Goal: Information Seeking & Learning: Check status

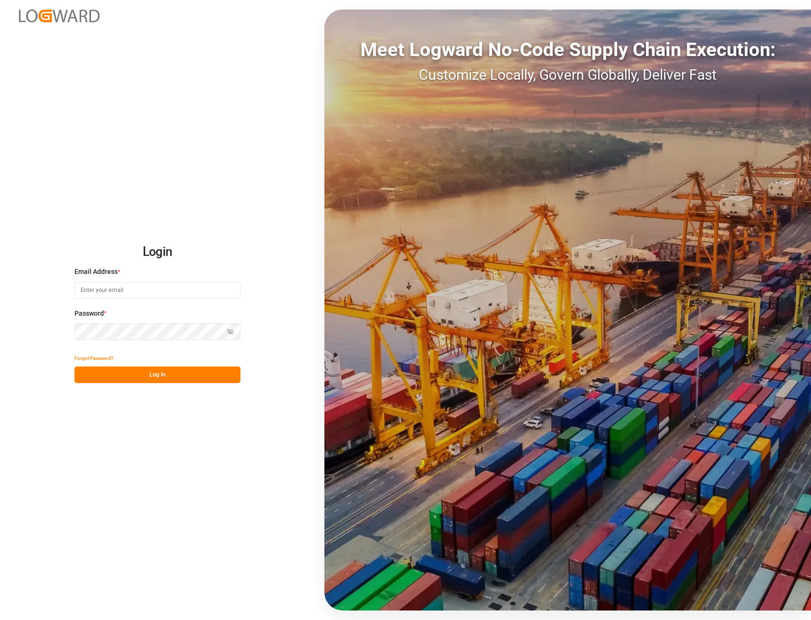
type input "[PERSON_NAME][EMAIL_ADDRESS][PERSON_NAME][DOMAIN_NAME]"
click at [213, 370] on button "Log In" at bounding box center [157, 374] width 166 height 17
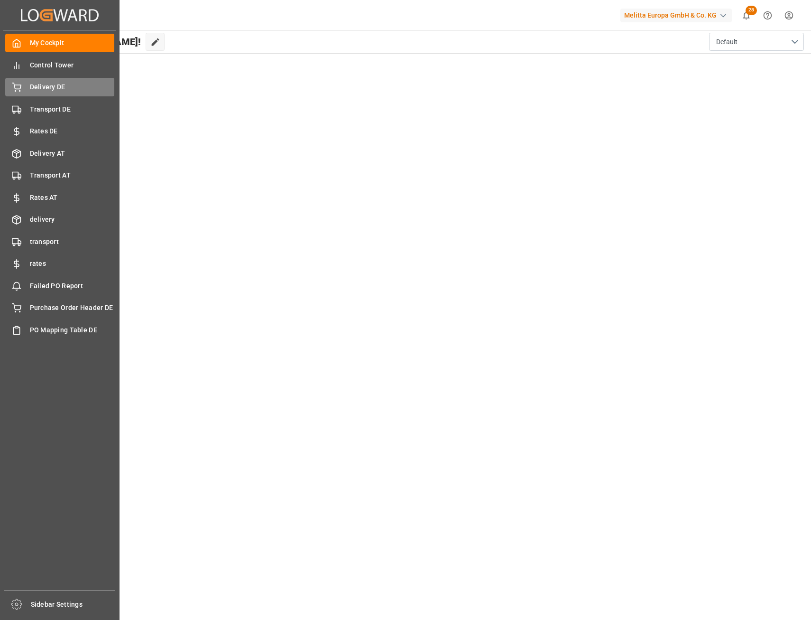
click at [42, 91] on span "Delivery DE" at bounding box center [72, 87] width 85 height 10
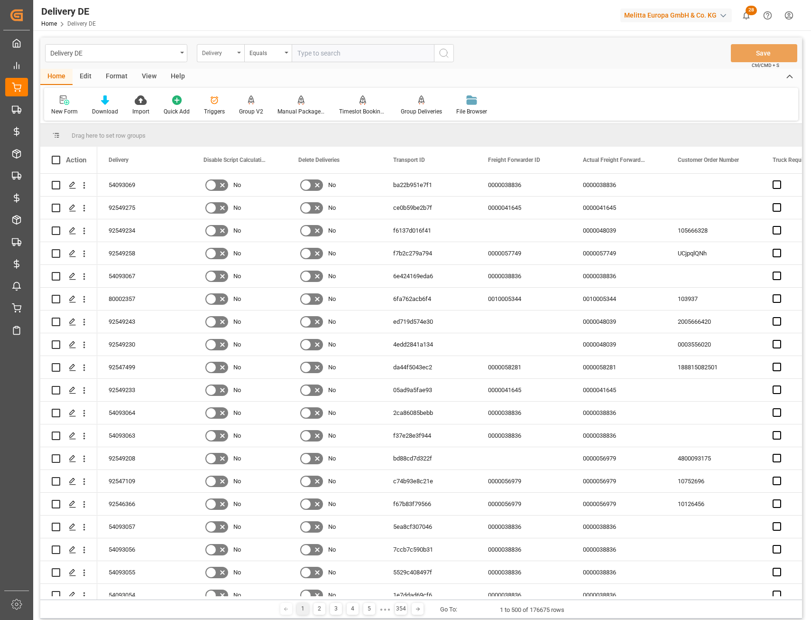
click at [229, 61] on div "Delivery" at bounding box center [220, 53] width 47 height 18
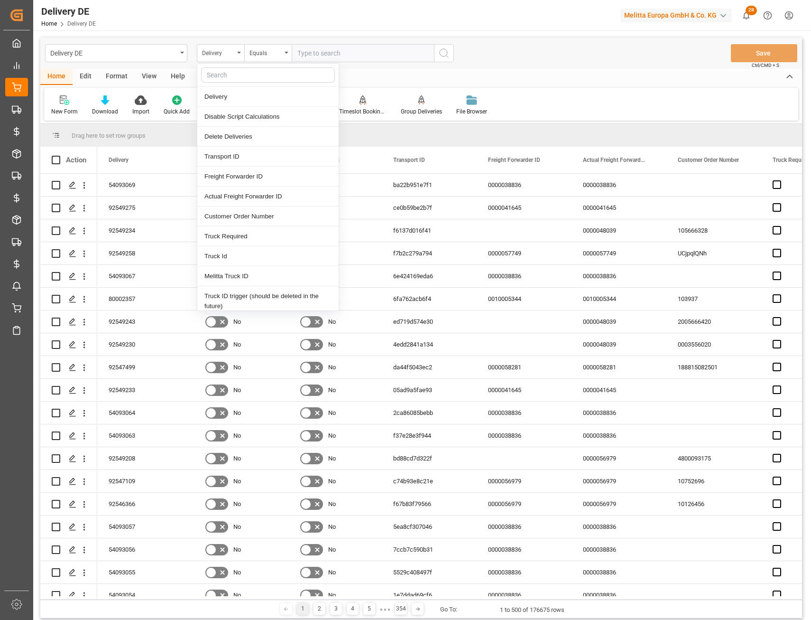
click at [227, 75] on input "text" at bounding box center [268, 74] width 134 height 15
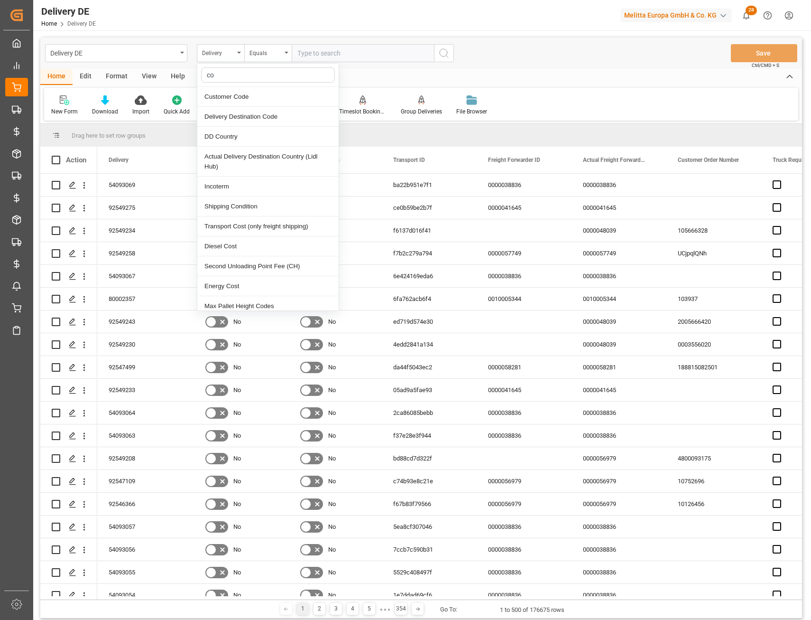
type input "c"
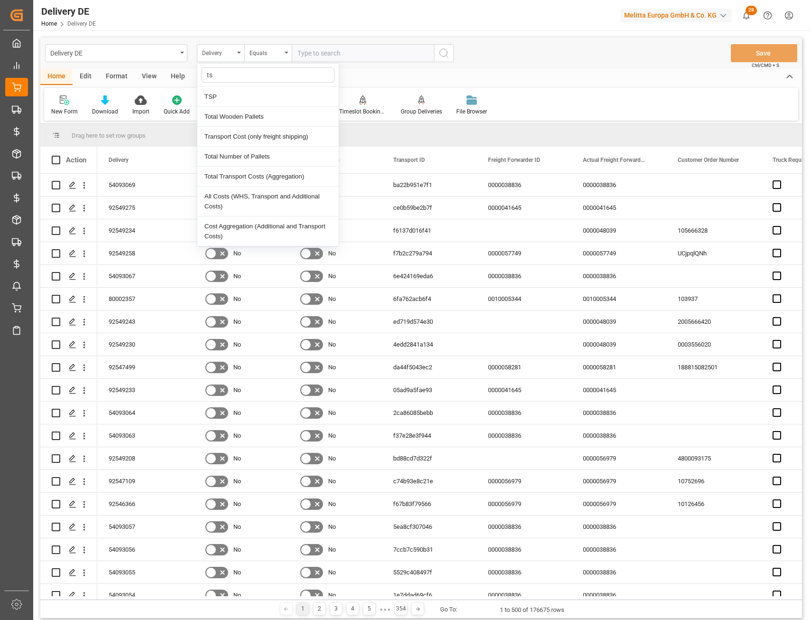
type input "tsp"
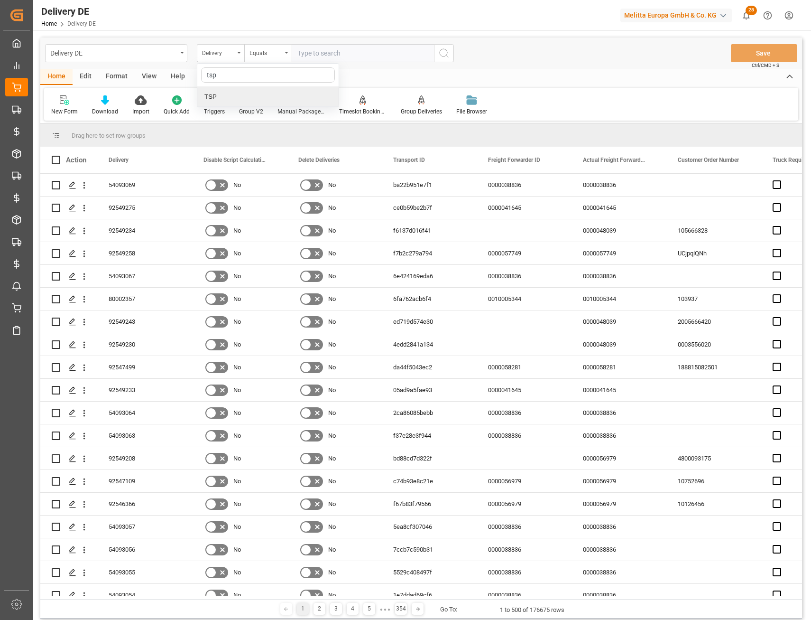
click at [234, 92] on div "TSP" at bounding box center [267, 97] width 141 height 20
click at [300, 54] on input "text" at bounding box center [363, 53] width 142 height 18
type input "UPS DE"
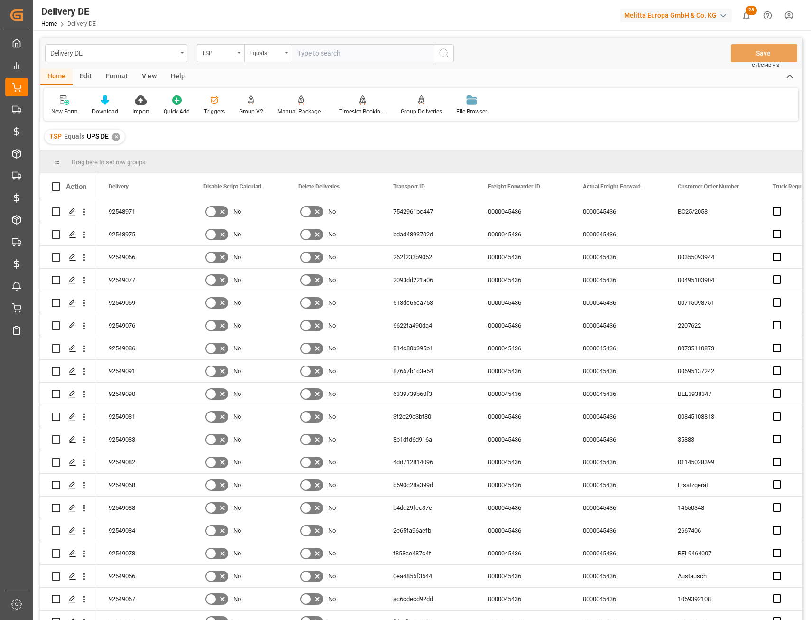
click at [210, 56] on div "TSP" at bounding box center [218, 51] width 32 height 11
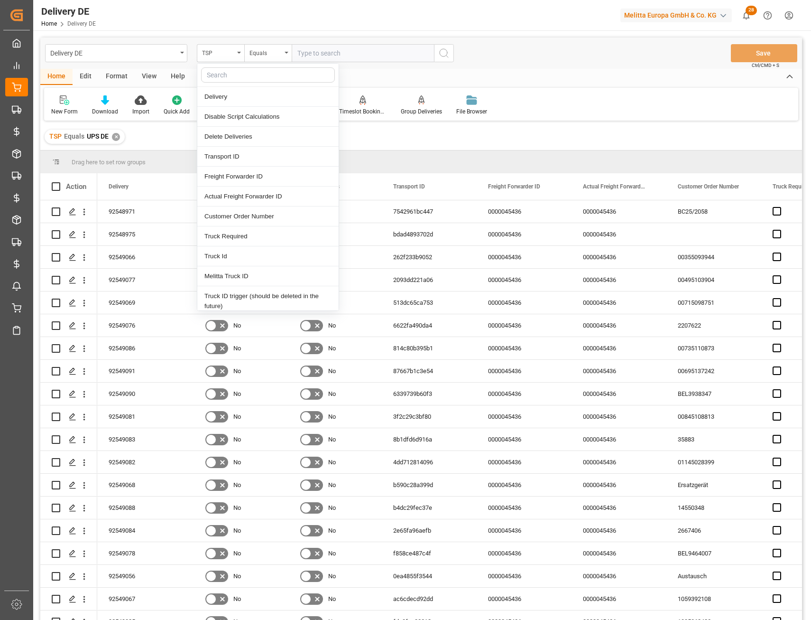
click at [231, 77] on input "text" at bounding box center [268, 74] width 134 height 15
click at [607, 116] on div "New Form Download Import Quick Add Triggers Group V2 Manual Package TypeDetermi…" at bounding box center [421, 104] width 754 height 33
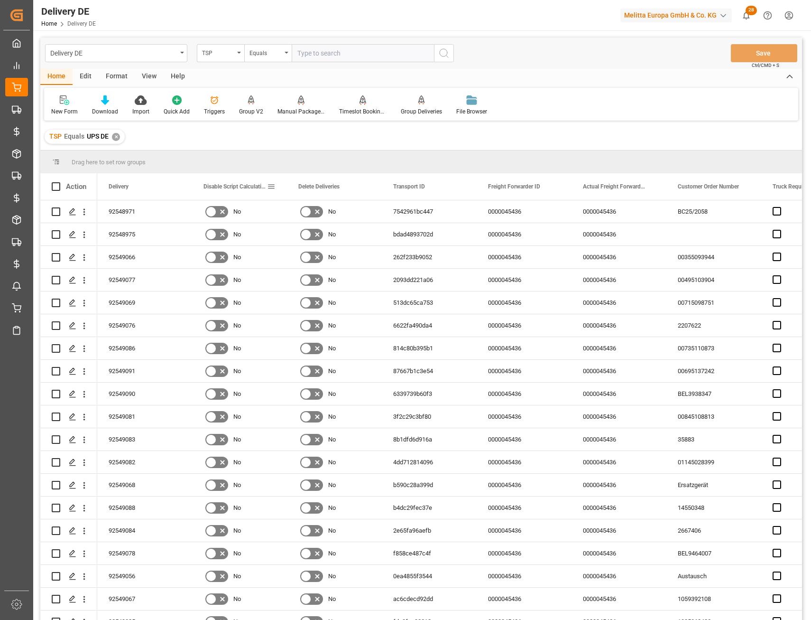
click at [269, 187] on span at bounding box center [271, 186] width 9 height 9
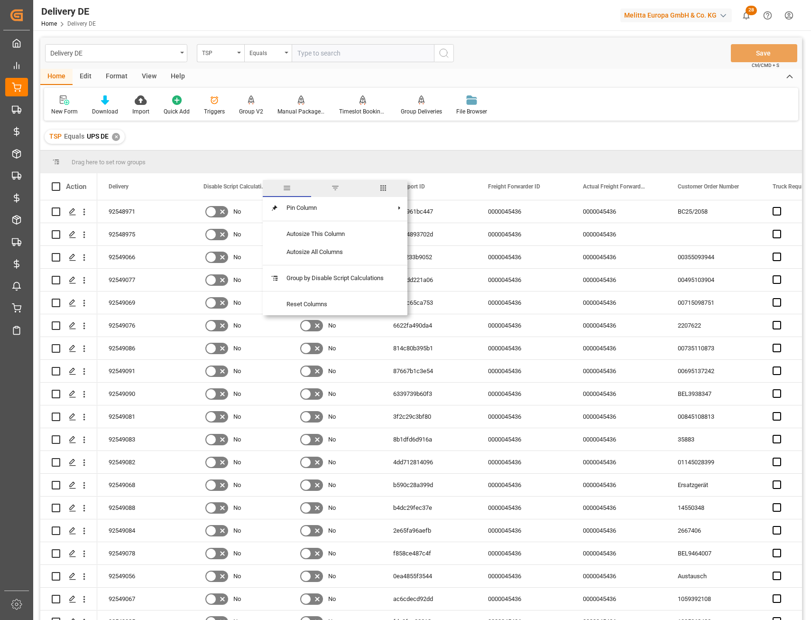
click at [380, 184] on span "columns" at bounding box center [383, 188] width 48 height 17
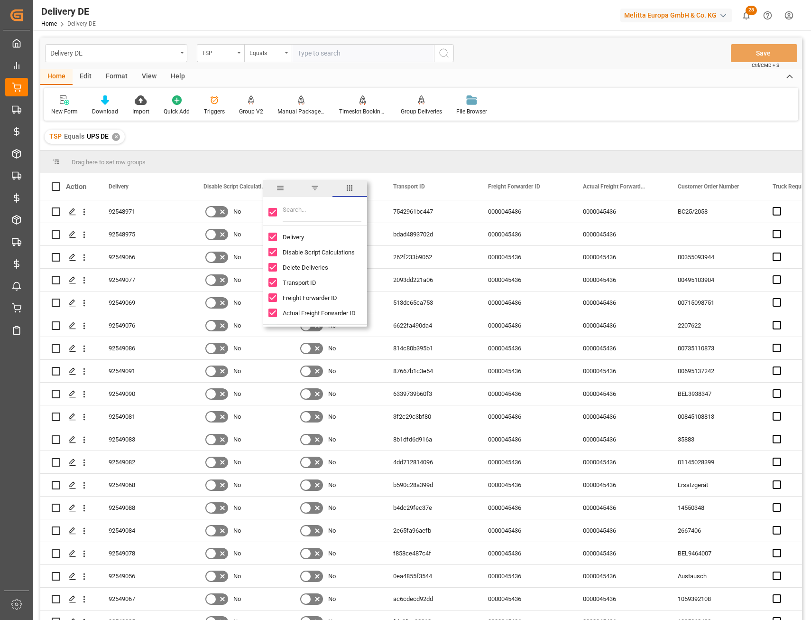
click at [271, 236] on input "Delivery column toggle visibility (visible)" at bounding box center [273, 236] width 9 height 9
checkbox input "false"
click at [273, 210] on input "Toggle Select All Columns" at bounding box center [273, 212] width 9 height 9
checkbox input "true"
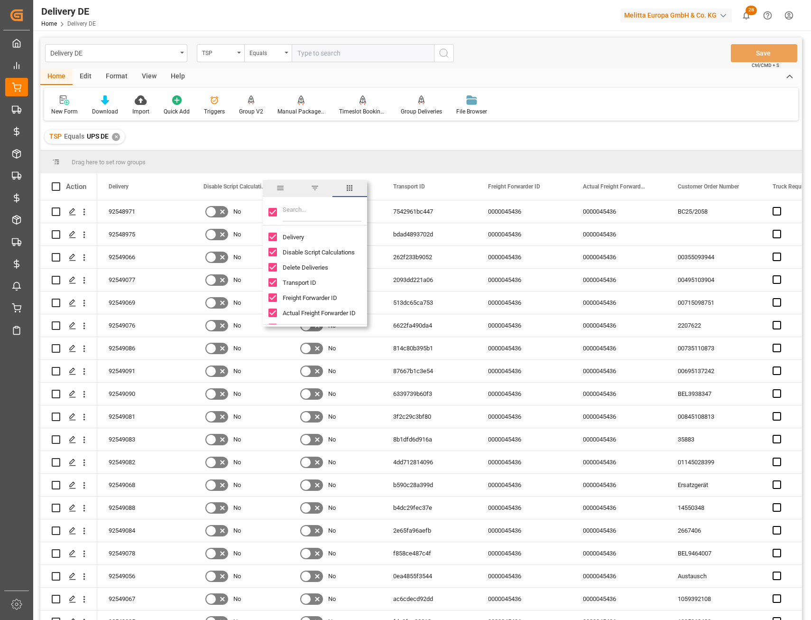
click at [272, 214] on input "Toggle Select All Columns" at bounding box center [273, 212] width 9 height 9
checkbox input "false"
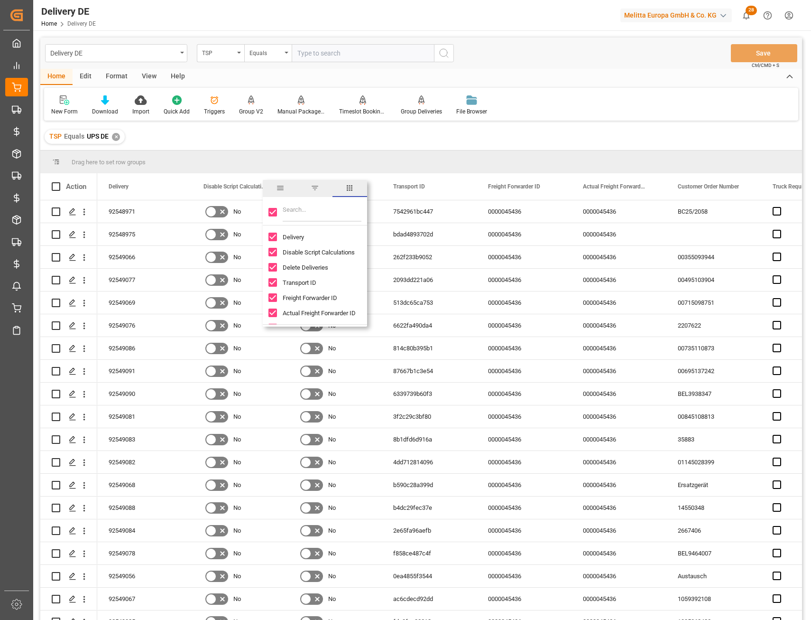
checkbox input "false"
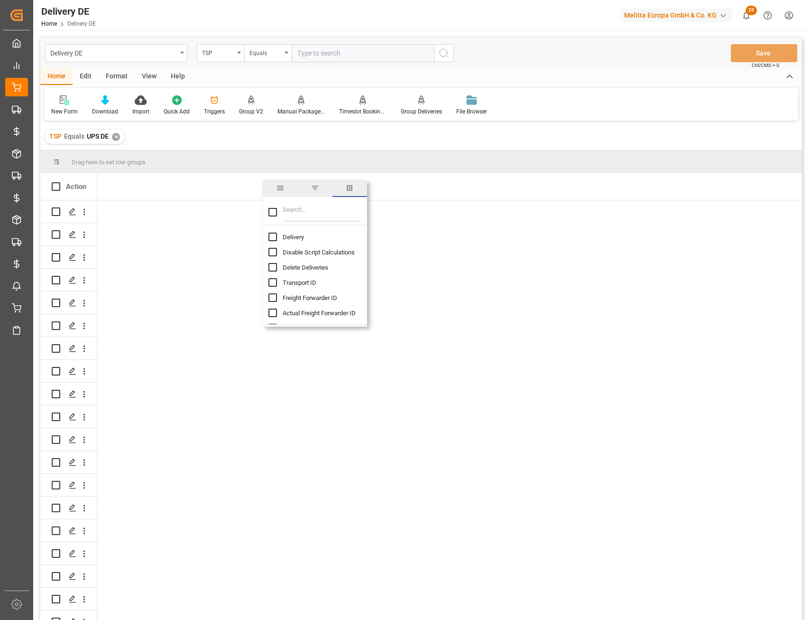
click at [271, 237] on input "Delivery column toggle visibility (hidden)" at bounding box center [273, 236] width 9 height 9
checkbox input "true"
checkbox input "false"
click at [297, 211] on input "Filter Columns Input" at bounding box center [322, 212] width 79 height 19
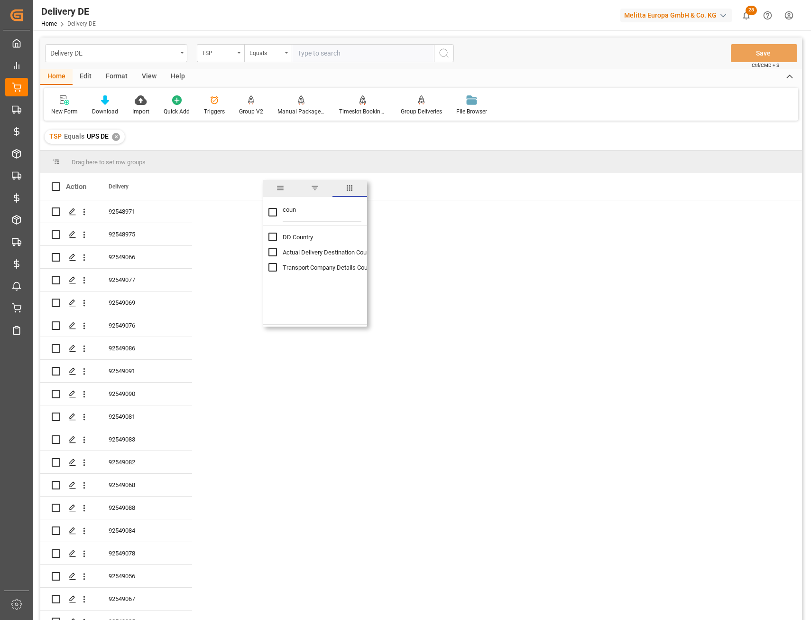
type input "coun"
click at [271, 238] on input "DD Country column toggle visibility (hidden)" at bounding box center [273, 236] width 9 height 9
checkbox input "true"
checkbox input "false"
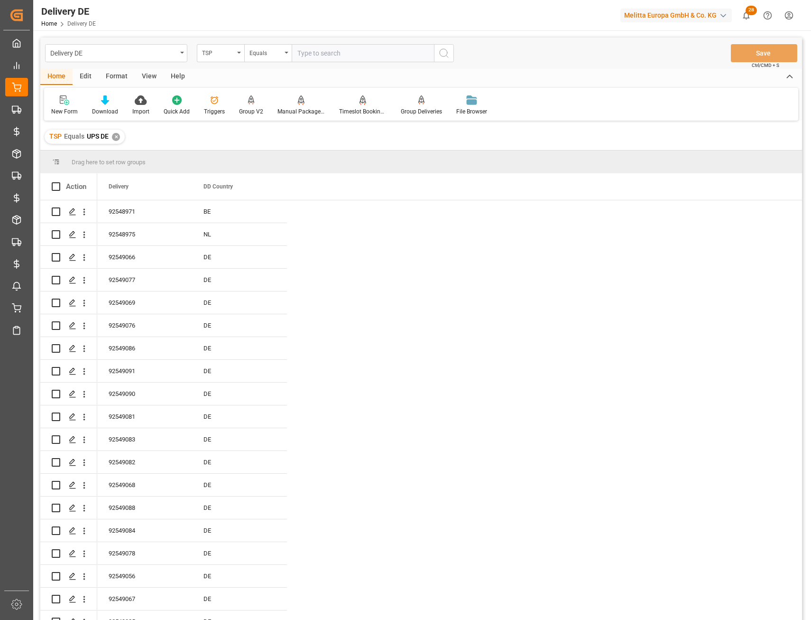
click at [253, 166] on div "Drag here to set row groups" at bounding box center [421, 161] width 762 height 23
drag, startPoint x: 231, startPoint y: 167, endPoint x: 233, endPoint y: 158, distance: 8.9
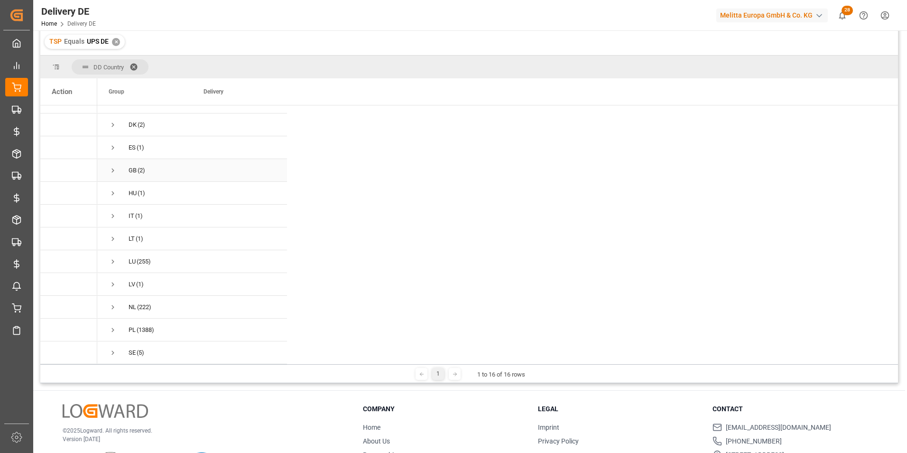
scroll to position [109, 0]
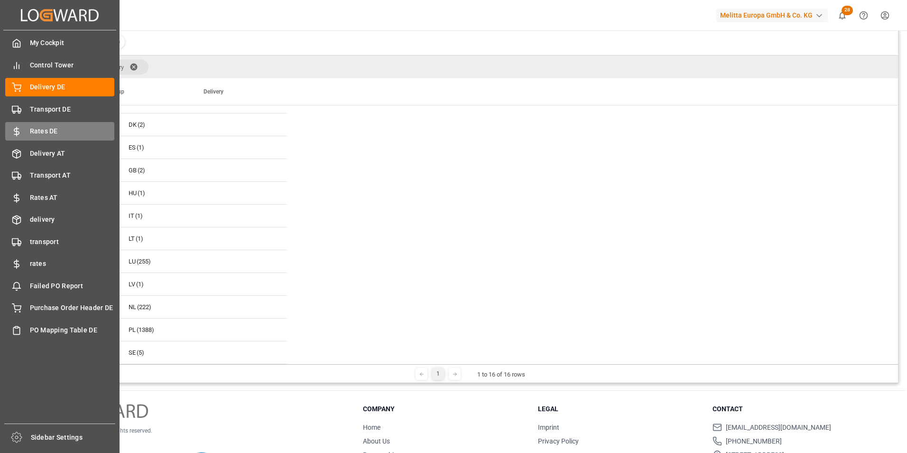
click at [50, 137] on div "Rates DE Rates DE" at bounding box center [59, 131] width 109 height 19
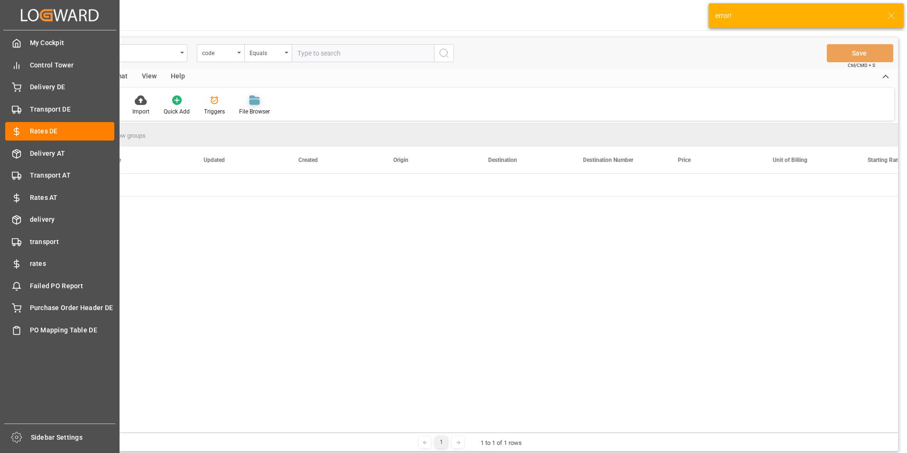
click at [226, 54] on div "code" at bounding box center [218, 51] width 32 height 11
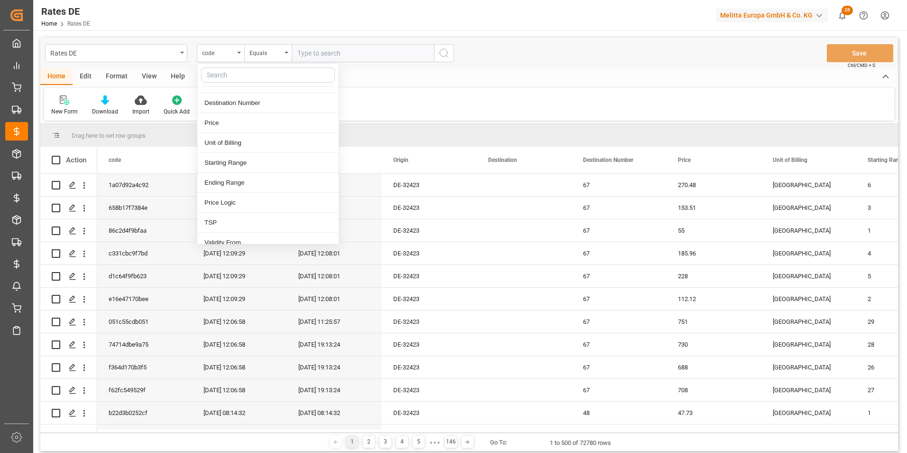
scroll to position [72, 0]
click at [498, 93] on div "New Form Download Import Quick Add Triggers File Browser" at bounding box center [469, 104] width 850 height 33
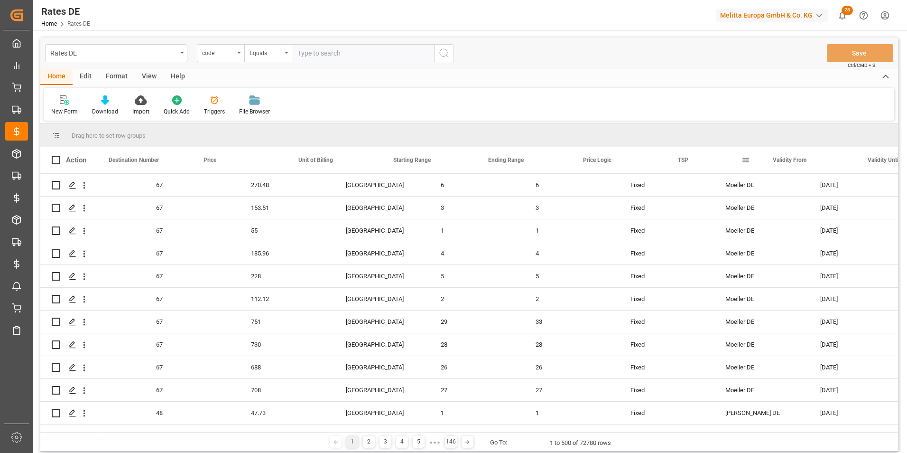
scroll to position [0, 474]
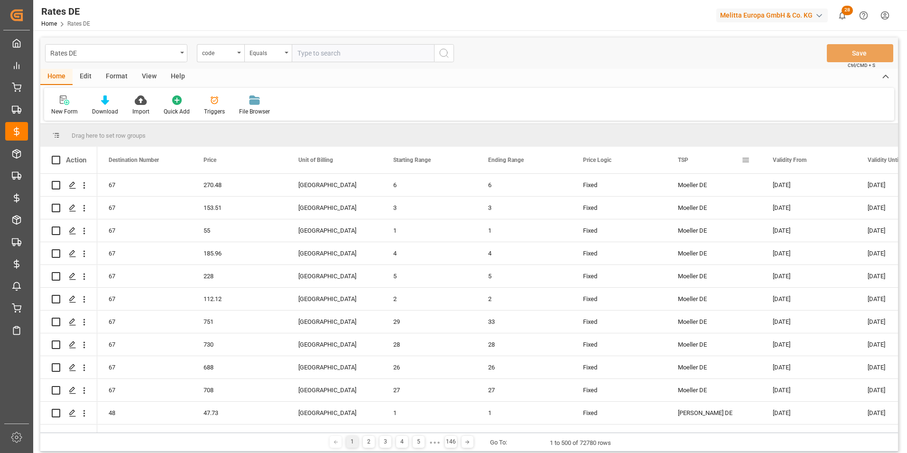
drag, startPoint x: 686, startPoint y: 132, endPoint x: 389, endPoint y: 253, distance: 320.1
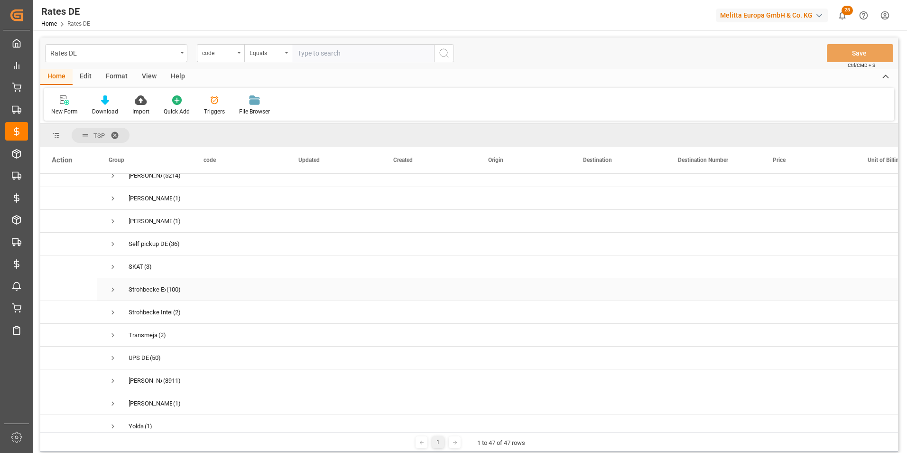
scroll to position [818, 0]
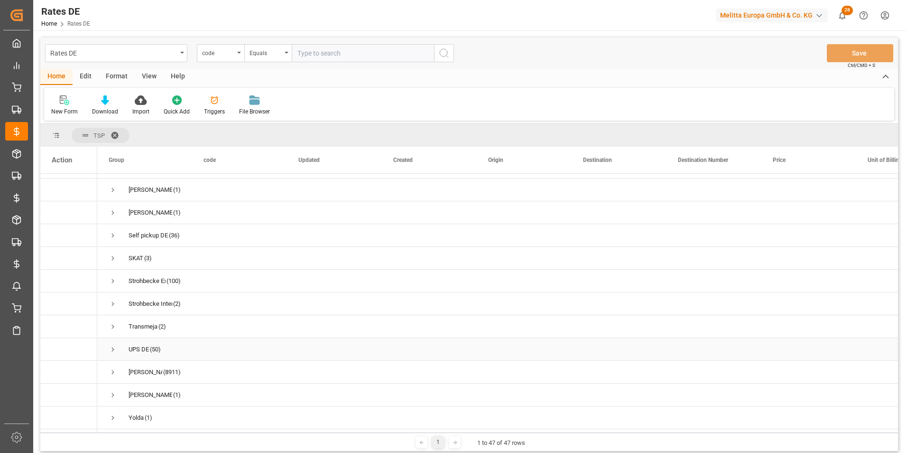
click at [113, 347] on span "Press SPACE to select this row." at bounding box center [113, 349] width 9 height 9
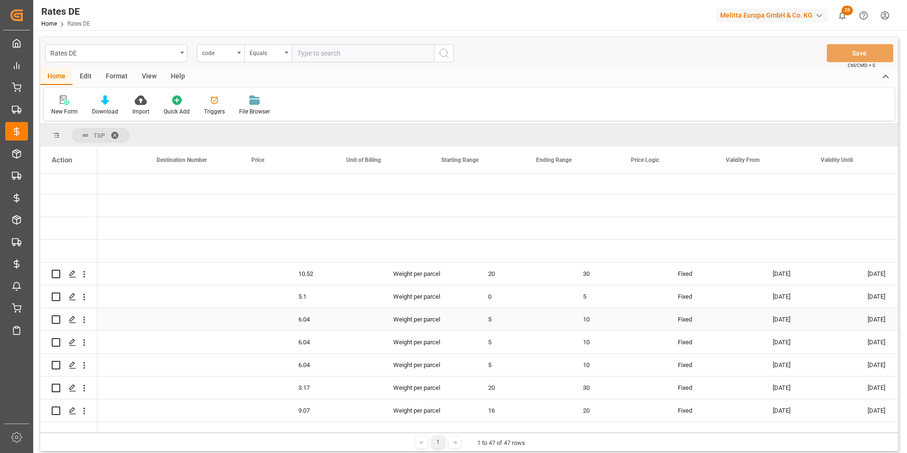
scroll to position [0, 0]
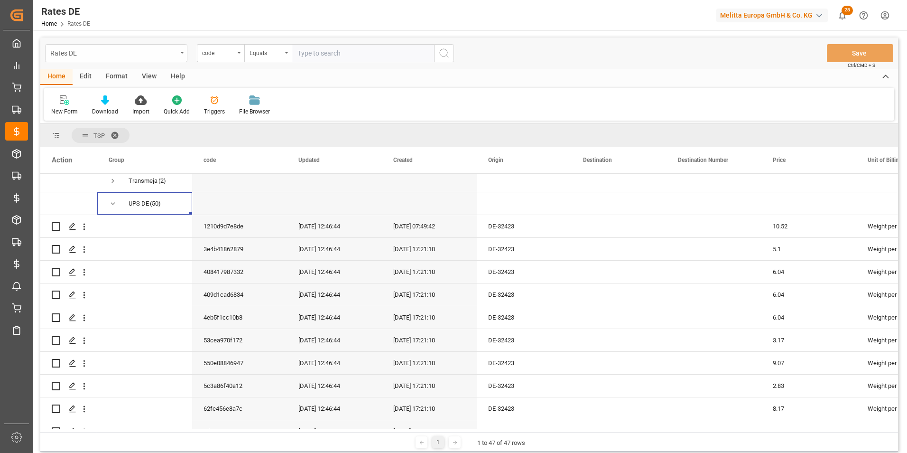
click at [134, 54] on div "Rates DE" at bounding box center [113, 52] width 127 height 12
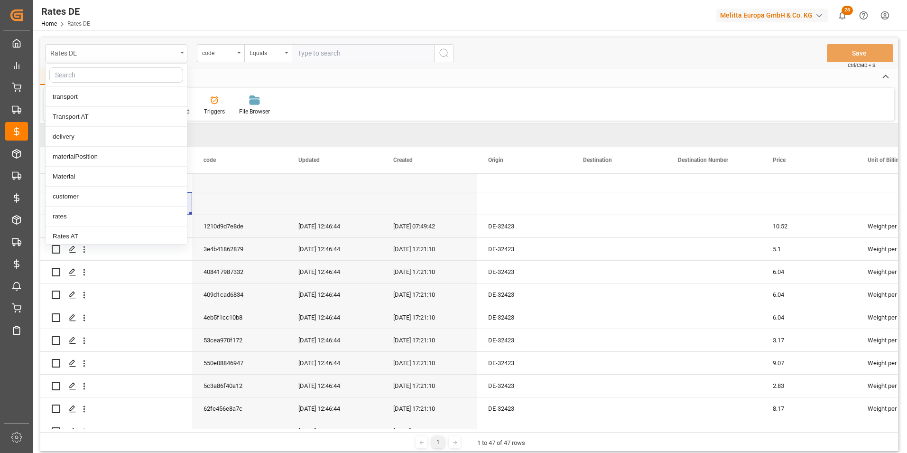
type input "f"
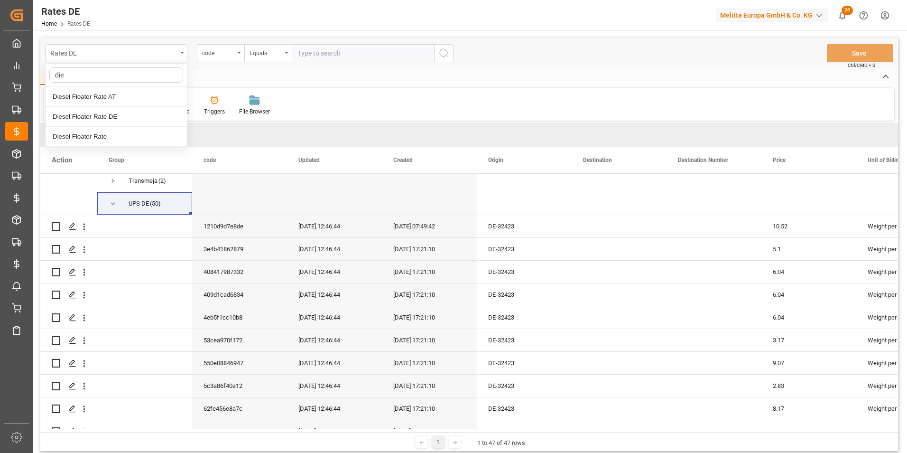
type input "dies"
click at [120, 119] on div "Diesel Floater Rate DE" at bounding box center [116, 117] width 141 height 20
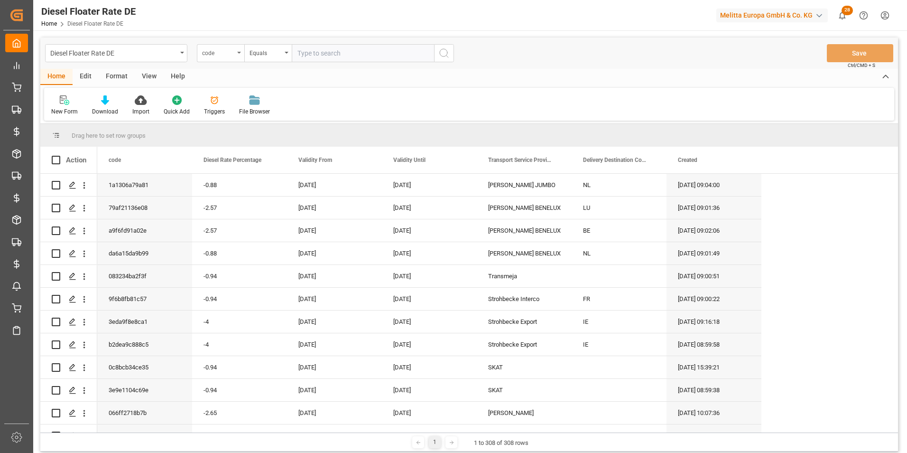
click at [206, 51] on div "code" at bounding box center [218, 51] width 32 height 11
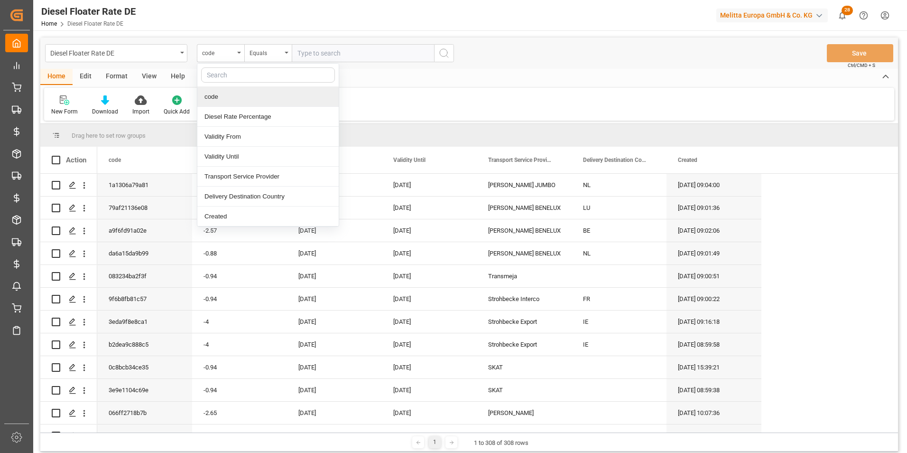
click at [251, 78] on input "text" at bounding box center [268, 74] width 134 height 15
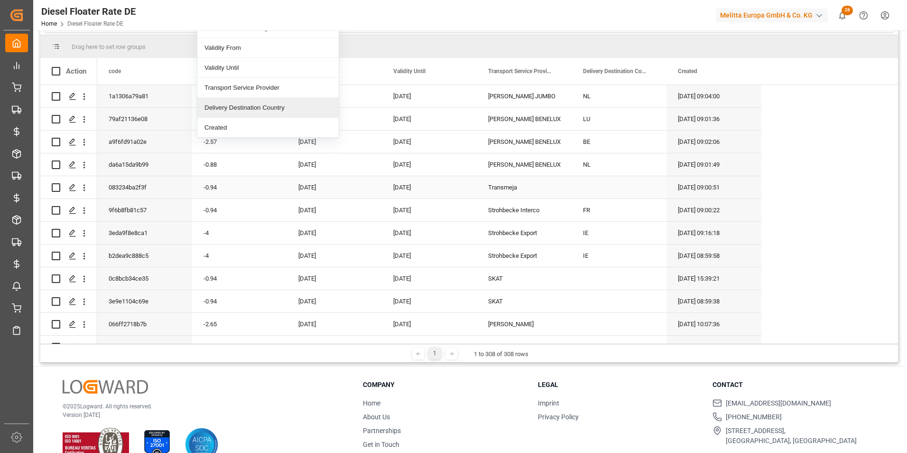
scroll to position [95, 0]
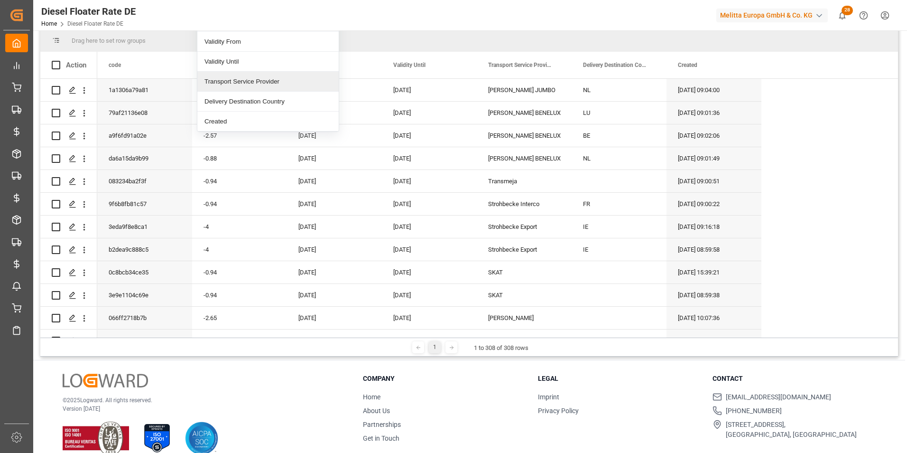
click at [255, 84] on div "Transport Service Provider" at bounding box center [267, 82] width 141 height 20
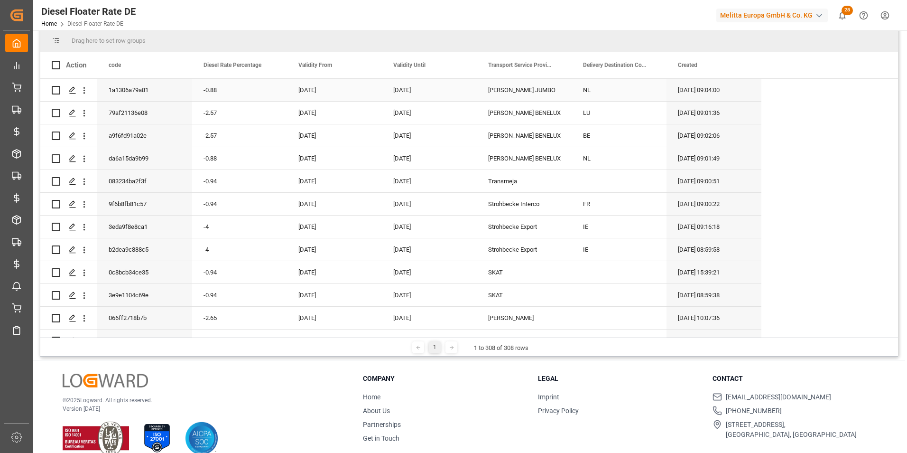
scroll to position [0, 0]
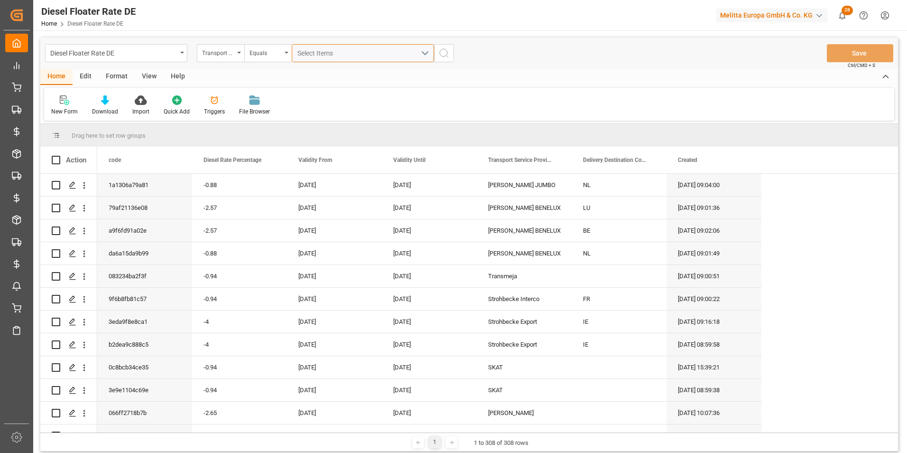
click at [334, 47] on button "Select Items" at bounding box center [363, 53] width 142 height 18
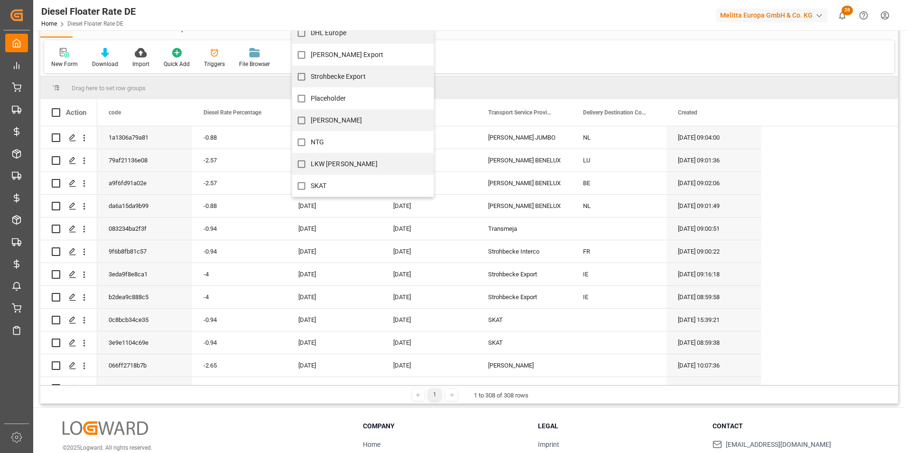
scroll to position [367, 0]
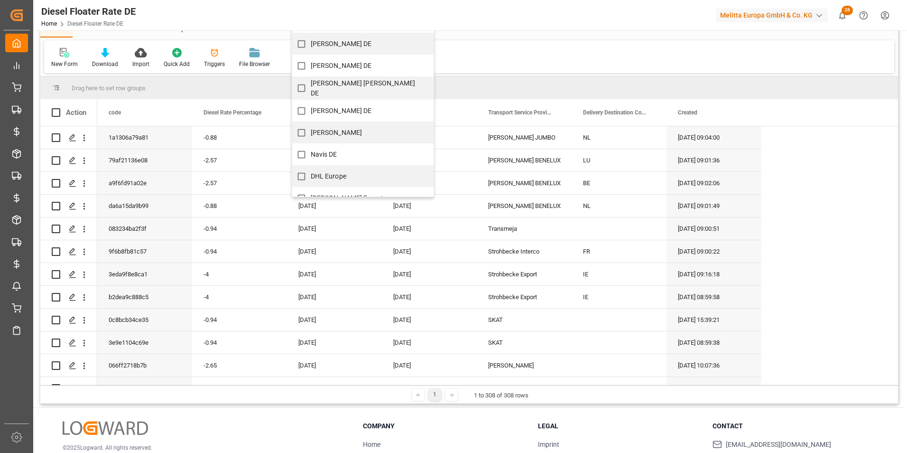
scroll to position [177, 0]
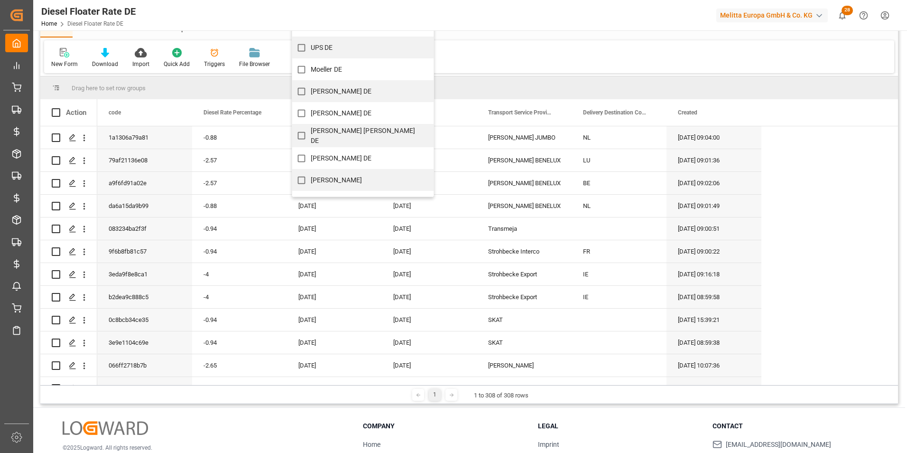
click at [329, 111] on span "[PERSON_NAME] DE" at bounding box center [341, 113] width 61 height 8
click at [311, 111] on input "[PERSON_NAME] DE" at bounding box center [301, 113] width 19 height 19
checkbox input "true"
click at [478, 52] on div "New Form Download Import Quick Add Triggers File Browser" at bounding box center [469, 56] width 850 height 33
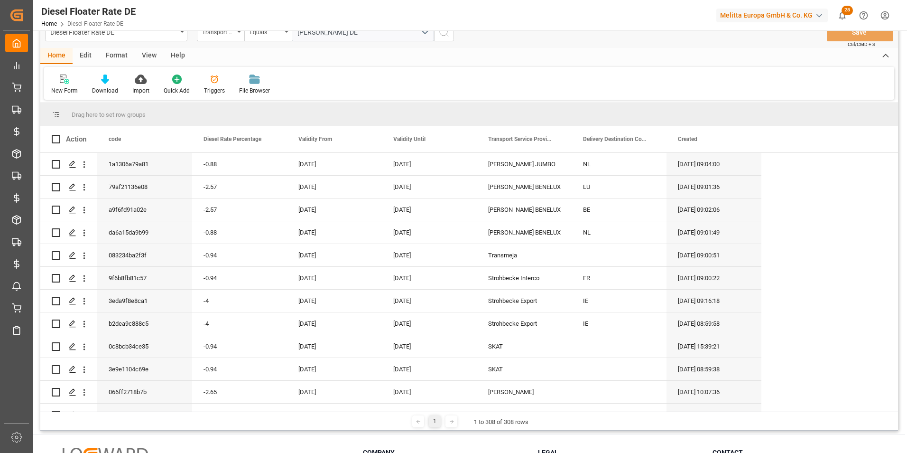
scroll to position [0, 0]
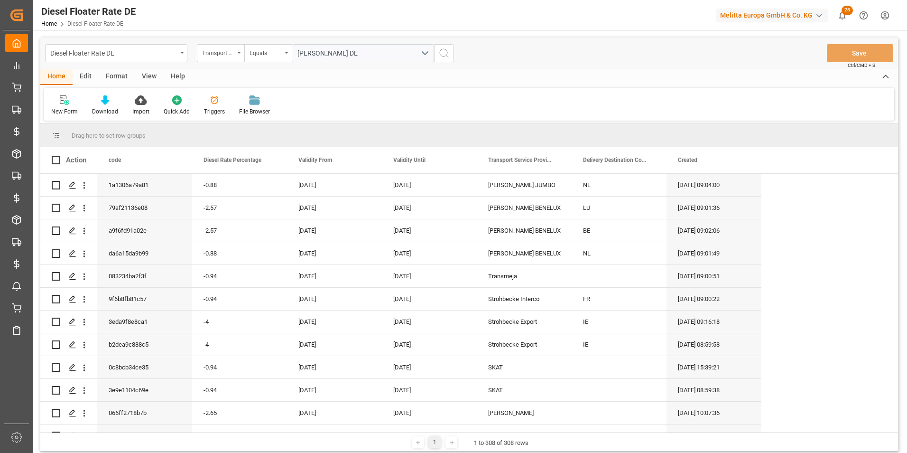
click at [439, 55] on div "[PERSON_NAME] DE" at bounding box center [363, 53] width 157 height 18
click at [441, 52] on icon "search button" at bounding box center [443, 52] width 11 height 11
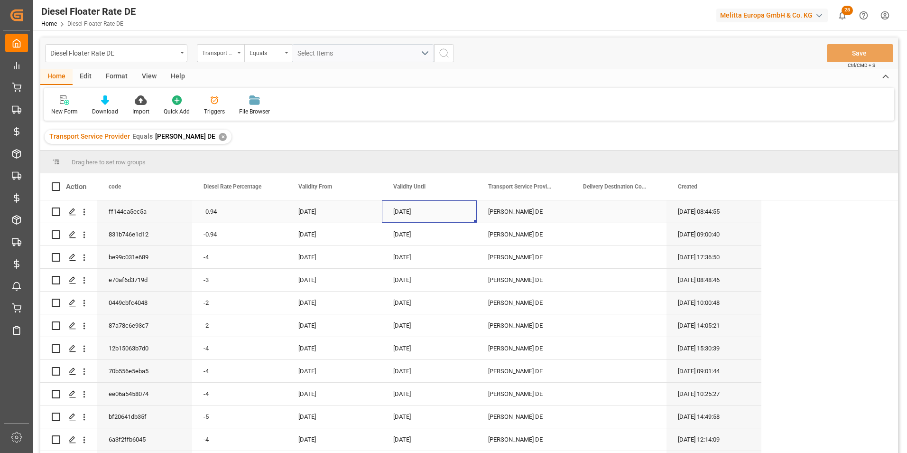
click at [404, 214] on div "[DATE]" at bounding box center [429, 211] width 95 height 22
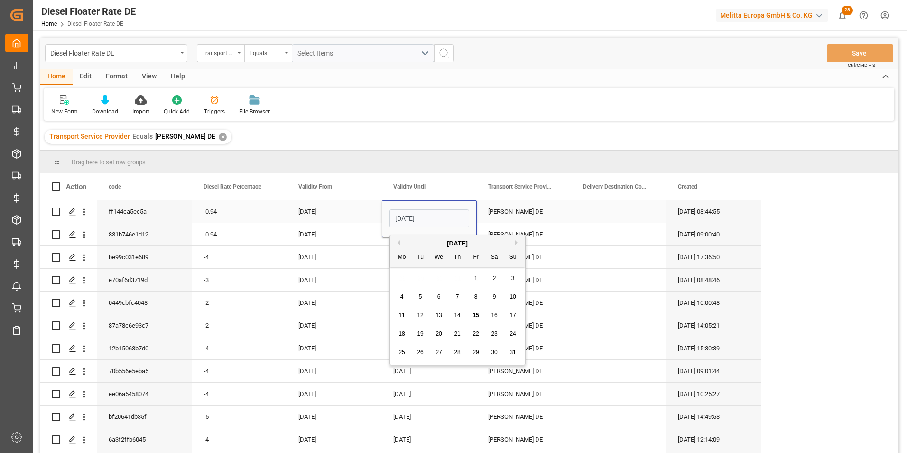
drag, startPoint x: 444, startPoint y: 216, endPoint x: 390, endPoint y: 221, distance: 54.3
click at [390, 221] on input "[DATE]" at bounding box center [430, 218] width 80 height 18
click at [435, 138] on div "Transport Service Provider Equals Hartmann DE ✕" at bounding box center [469, 136] width 858 height 27
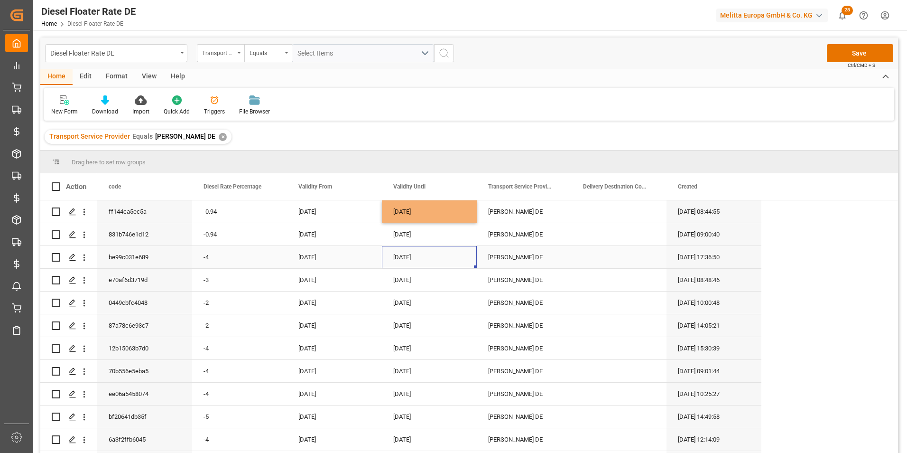
click at [406, 264] on div "[DATE]" at bounding box center [429, 257] width 95 height 22
click at [336, 151] on div "Drag here to set row groups" at bounding box center [469, 161] width 858 height 23
click at [219, 139] on div "✕" at bounding box center [223, 137] width 8 height 8
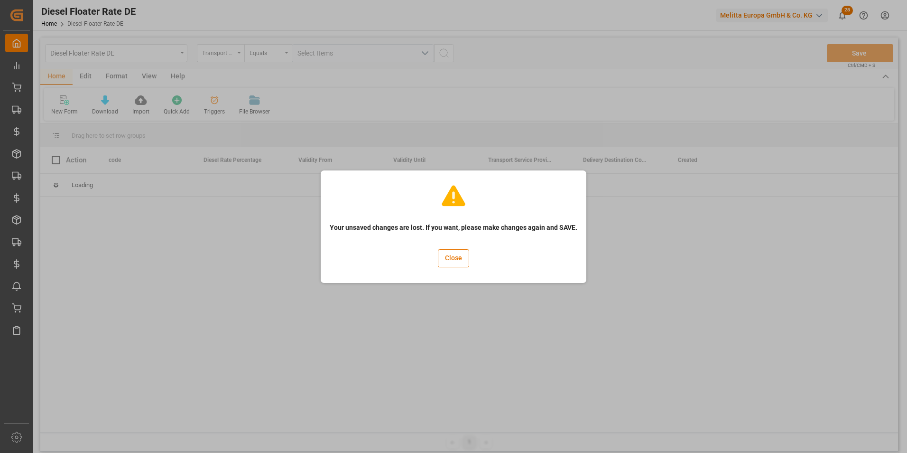
click at [461, 260] on button "Close" at bounding box center [453, 258] width 31 height 18
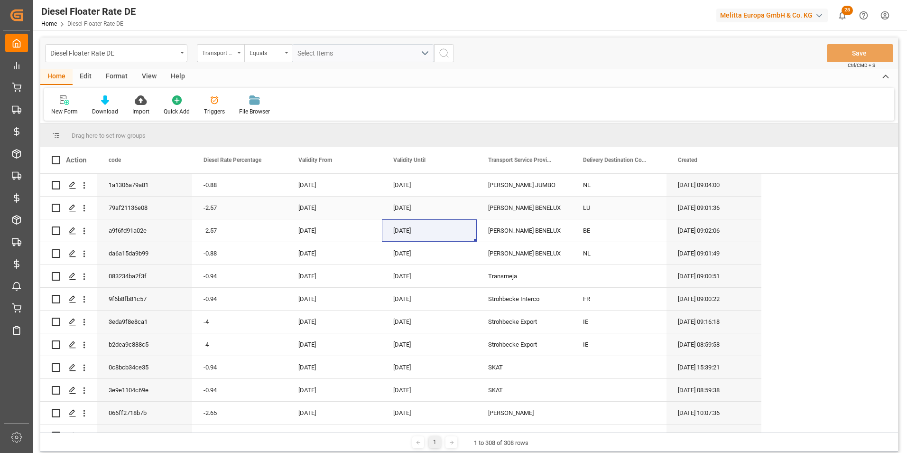
click at [417, 184] on div "[DATE]" at bounding box center [429, 185] width 95 height 22
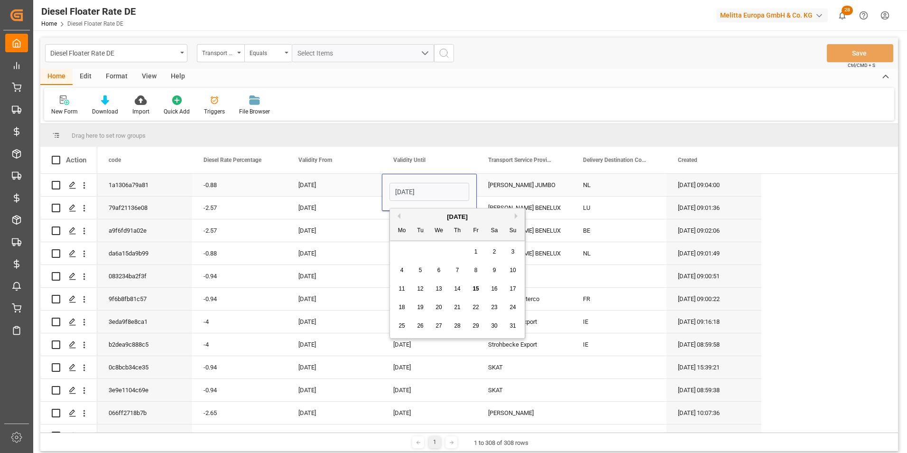
click at [413, 186] on input "[DATE]" at bounding box center [430, 192] width 80 height 18
click at [514, 325] on span "31" at bounding box center [513, 325] width 6 height 7
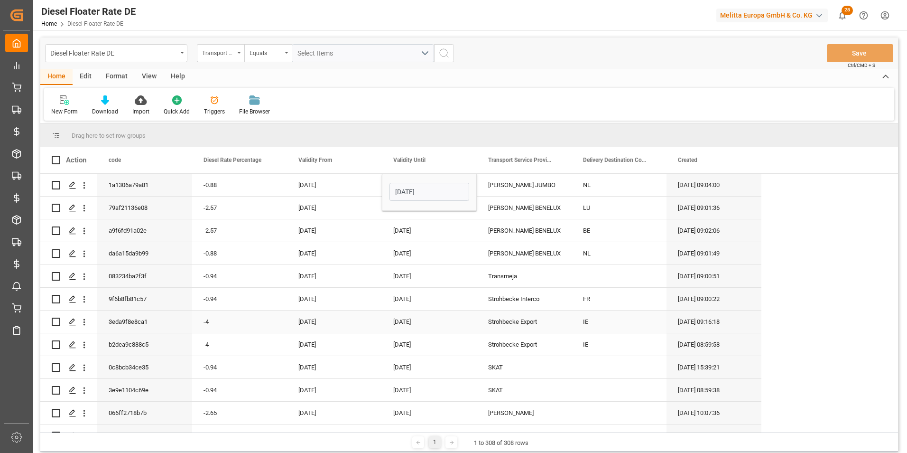
type input "31-08-2025"
click at [438, 232] on div "[DATE]" at bounding box center [429, 230] width 95 height 22
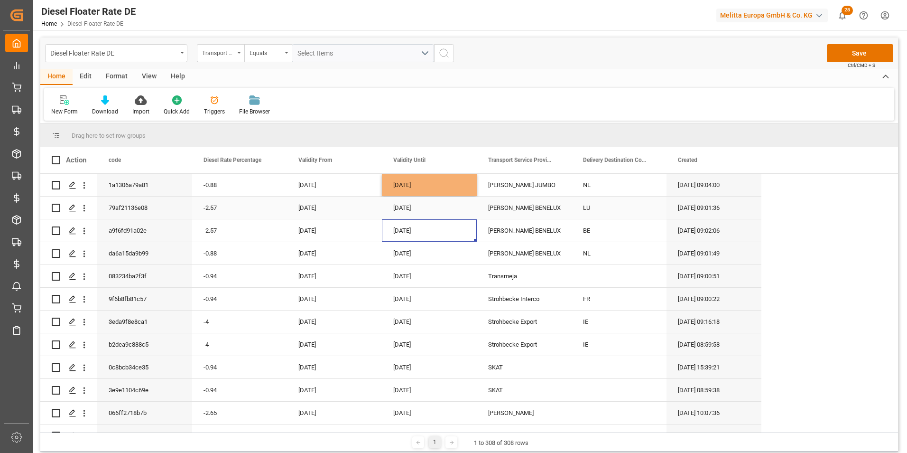
click at [436, 205] on div "[DATE]" at bounding box center [429, 207] width 95 height 22
click at [437, 186] on div "31-08-2025" at bounding box center [429, 185] width 95 height 22
click at [427, 204] on div "[DATE]" at bounding box center [429, 207] width 95 height 22
click at [427, 231] on div "[DATE]" at bounding box center [429, 230] width 95 height 22
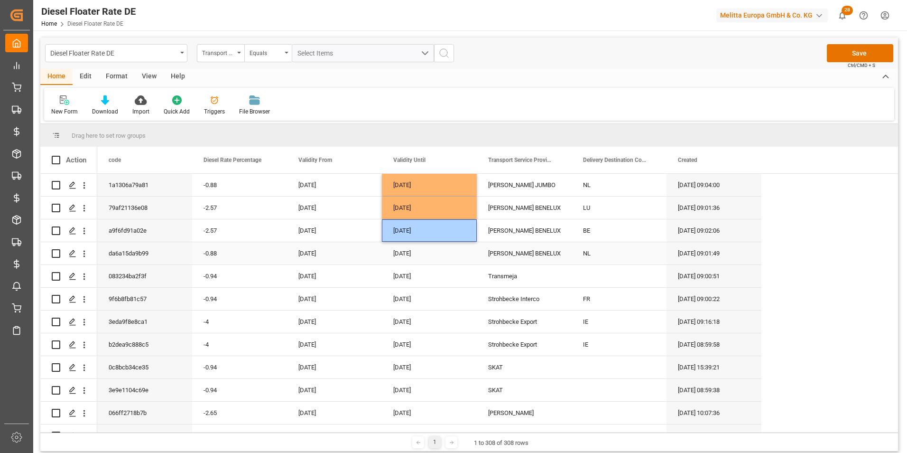
click at [424, 254] on div "[DATE]" at bounding box center [429, 253] width 95 height 22
click at [423, 275] on div "[DATE]" at bounding box center [429, 276] width 95 height 22
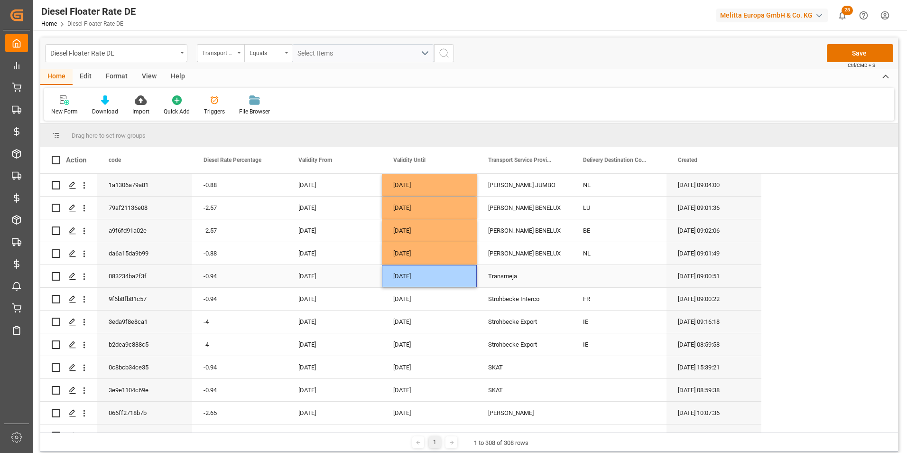
click at [423, 297] on div "[DATE]" at bounding box center [429, 299] width 95 height 22
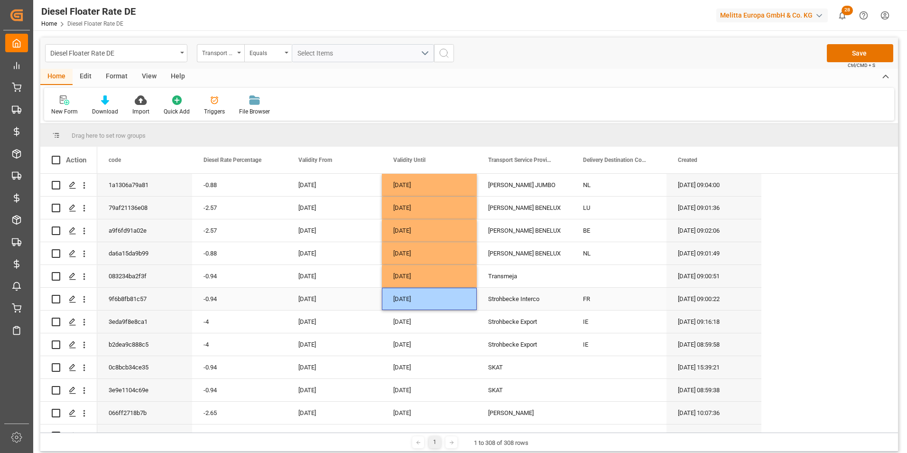
click at [422, 325] on div "[DATE]" at bounding box center [429, 321] width 95 height 22
click at [421, 349] on div "[DATE]" at bounding box center [429, 344] width 95 height 22
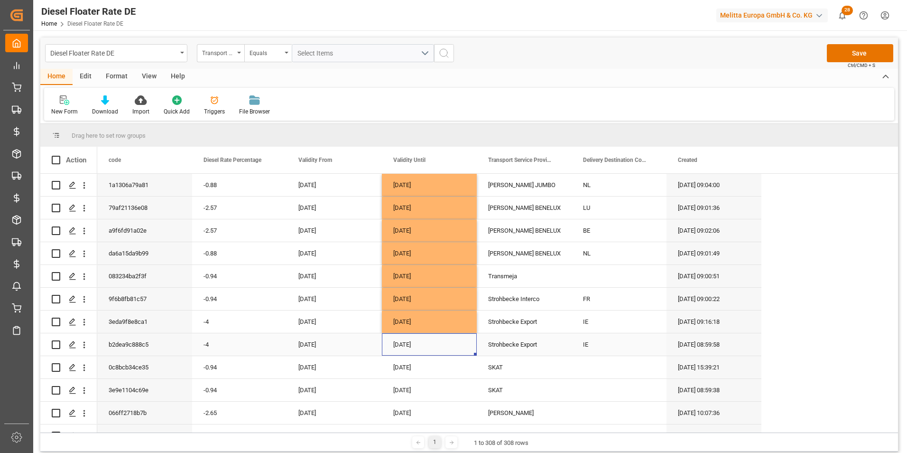
click at [411, 347] on div "[DATE]" at bounding box center [429, 344] width 95 height 22
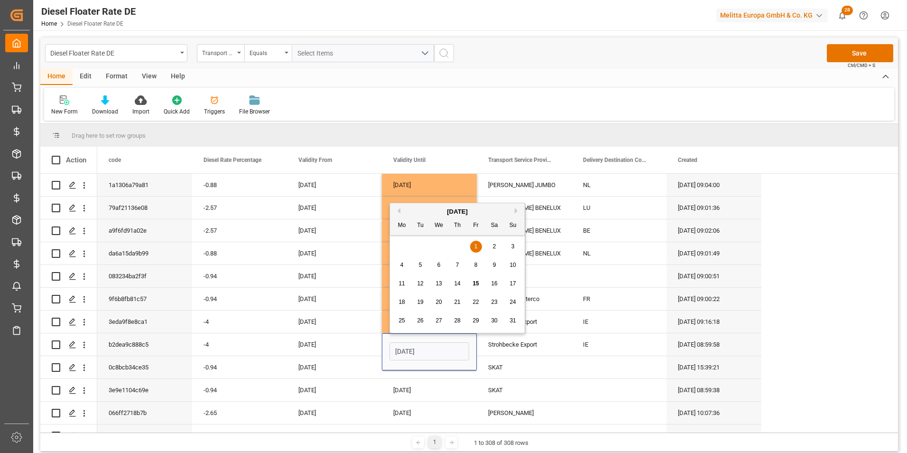
click at [400, 210] on button "Previous Month" at bounding box center [398, 211] width 6 height 6
click at [460, 321] on span "31" at bounding box center [457, 320] width 6 height 7
type input "31-07-2025"
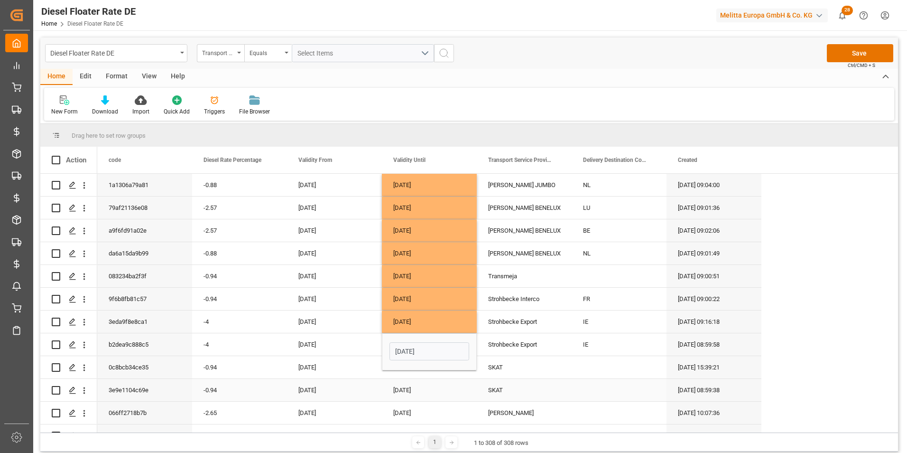
click at [439, 382] on div "[DATE]" at bounding box center [429, 390] width 95 height 22
click at [432, 340] on div "31-07-2025" at bounding box center [429, 344] width 95 height 22
click at [432, 315] on div "31-08-2025" at bounding box center [429, 321] width 95 height 22
click at [426, 363] on div "[DATE]" at bounding box center [429, 367] width 95 height 22
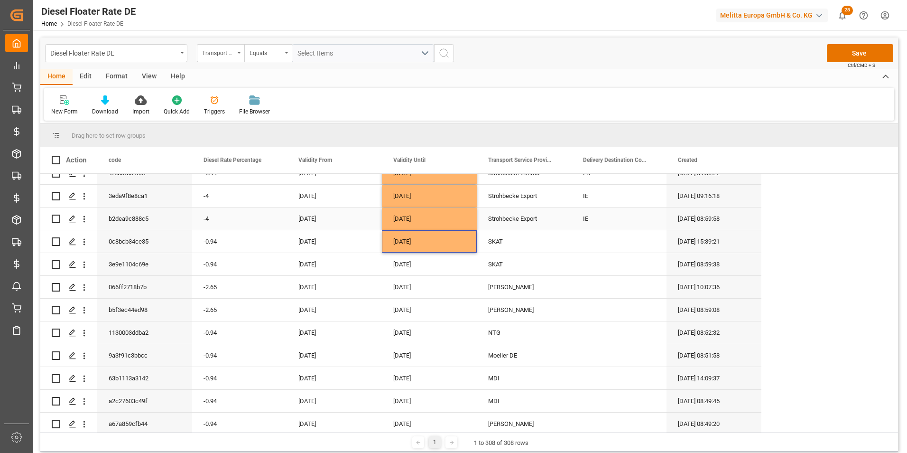
scroll to position [142, 0]
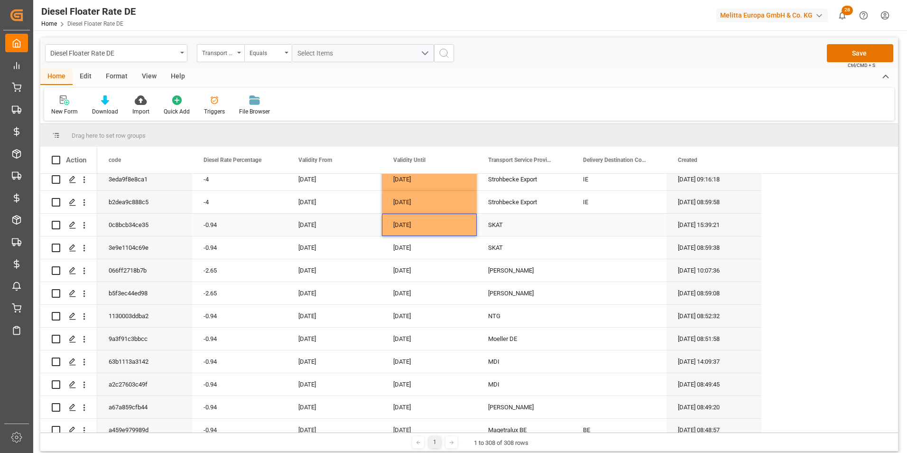
click at [427, 220] on div "31-08-2025" at bounding box center [429, 225] width 95 height 22
click at [425, 266] on div "[DATE]" at bounding box center [429, 270] width 95 height 22
click at [417, 314] on div "[DATE]" at bounding box center [429, 316] width 95 height 22
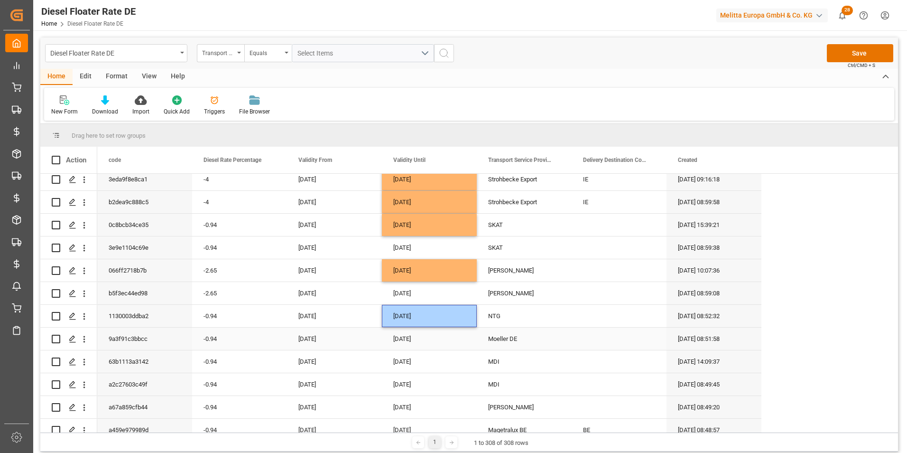
click at [418, 332] on div "[DATE]" at bounding box center [429, 338] width 95 height 22
click at [423, 353] on div "[DATE]" at bounding box center [429, 361] width 95 height 22
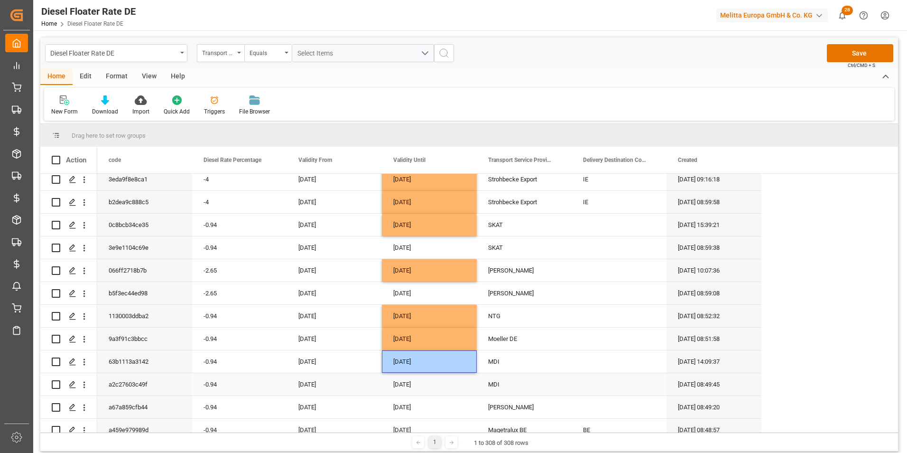
click at [426, 401] on div "[DATE]" at bounding box center [429, 407] width 95 height 22
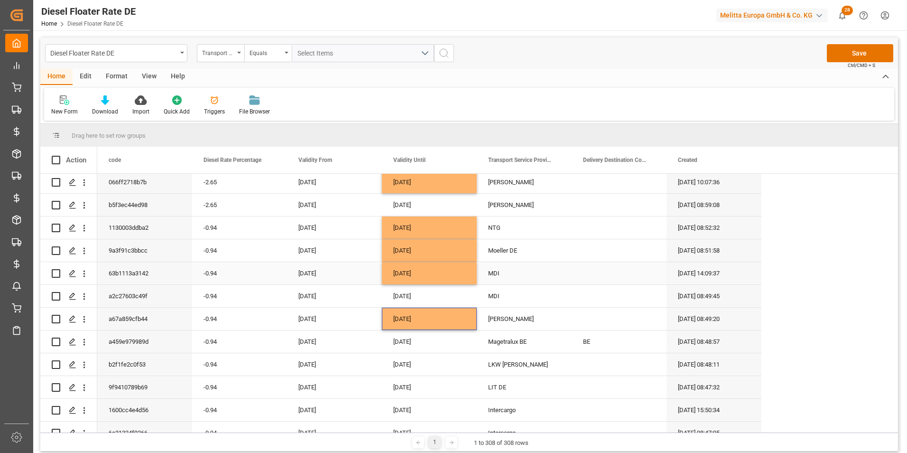
scroll to position [237, 0]
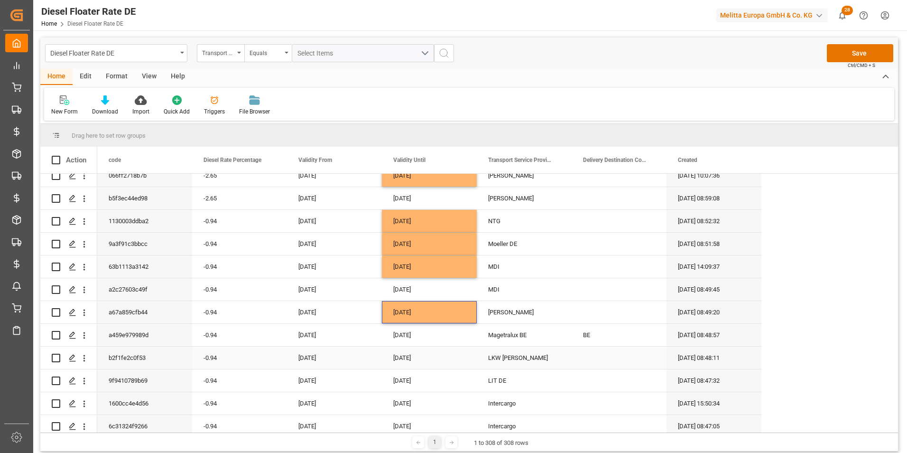
click at [437, 334] on div "[DATE]" at bounding box center [429, 335] width 95 height 22
click at [434, 350] on div "[DATE]" at bounding box center [429, 357] width 95 height 22
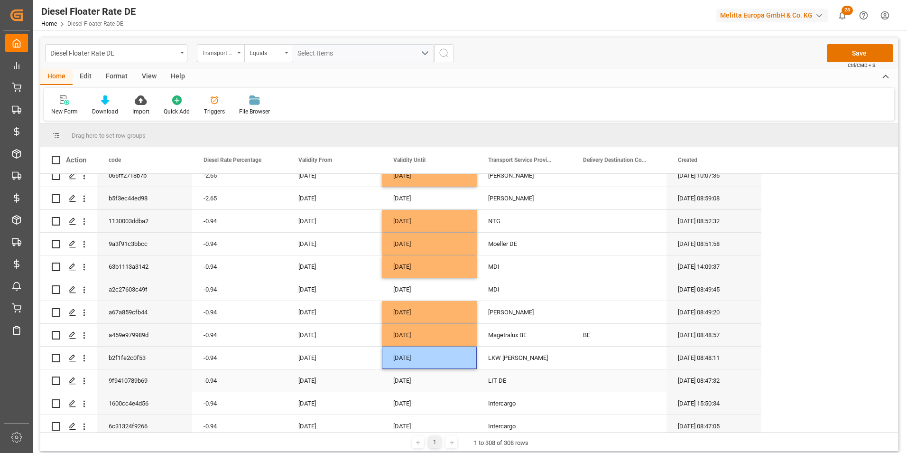
click at [436, 374] on div "[DATE]" at bounding box center [429, 380] width 95 height 22
click at [430, 405] on div "[DATE]" at bounding box center [429, 403] width 95 height 22
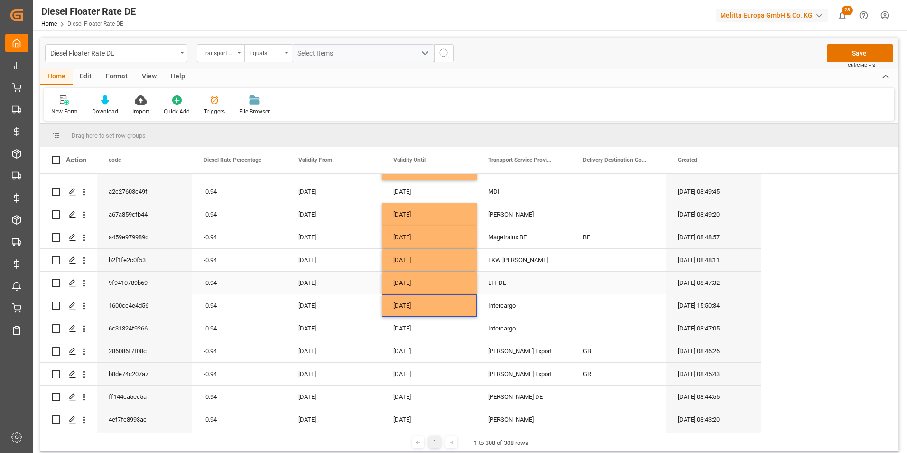
scroll to position [380, 0]
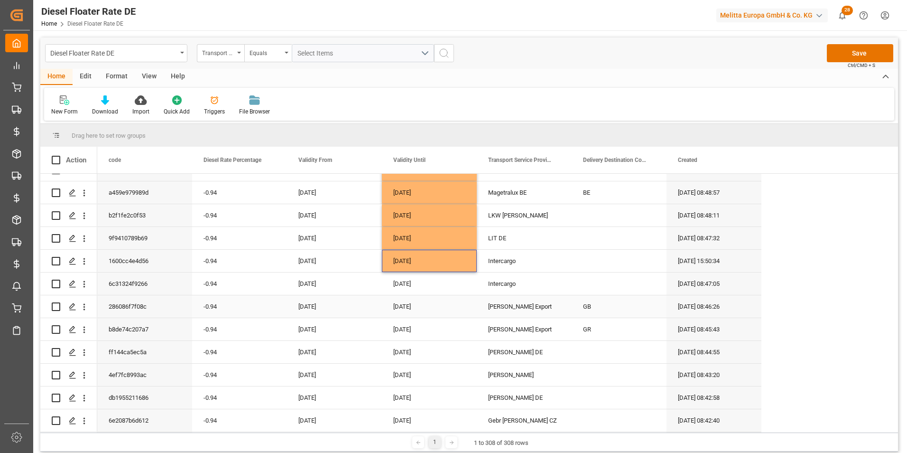
click at [427, 304] on div "[DATE]" at bounding box center [429, 306] width 95 height 22
click at [427, 327] on div "[DATE]" at bounding box center [429, 329] width 95 height 22
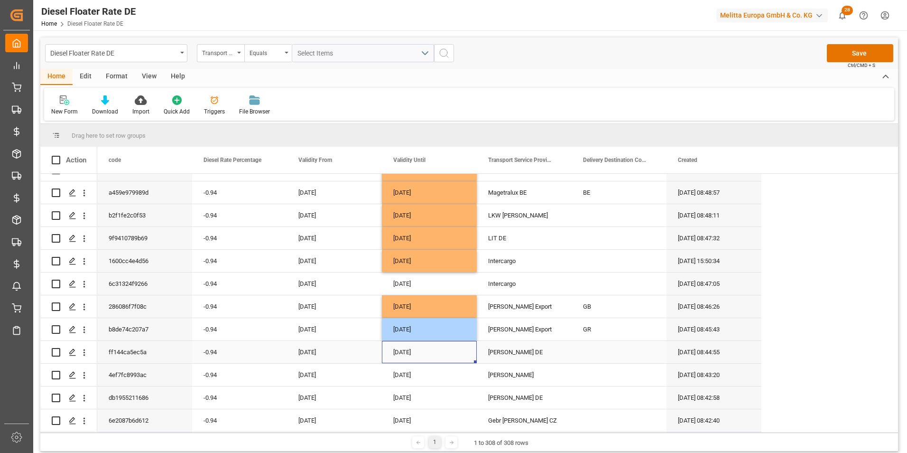
click at [427, 349] on div "[DATE]" at bounding box center [429, 352] width 95 height 22
click at [428, 368] on div "[DATE]" at bounding box center [429, 374] width 95 height 22
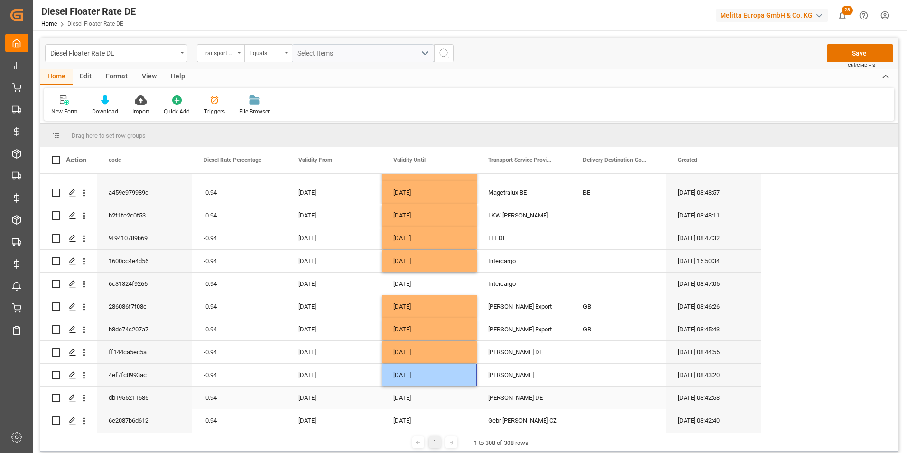
click at [433, 389] on div "[DATE]" at bounding box center [429, 397] width 95 height 22
click at [433, 414] on div "[DATE]" at bounding box center [429, 420] width 95 height 22
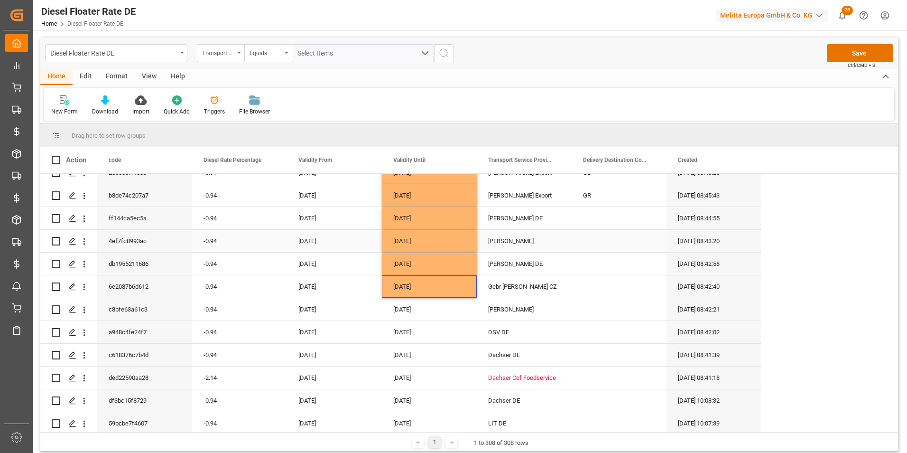
scroll to position [522, 0]
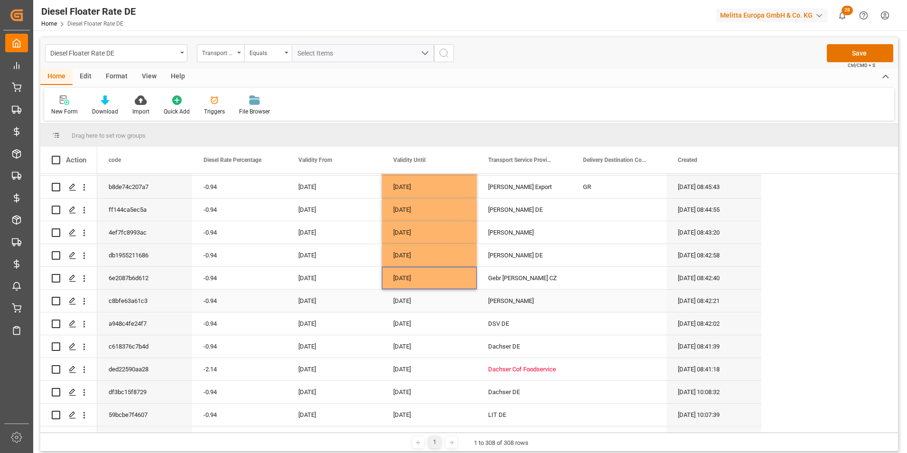
click at [444, 291] on div "[DATE]" at bounding box center [429, 300] width 95 height 22
click at [432, 319] on div "[DATE]" at bounding box center [429, 323] width 95 height 22
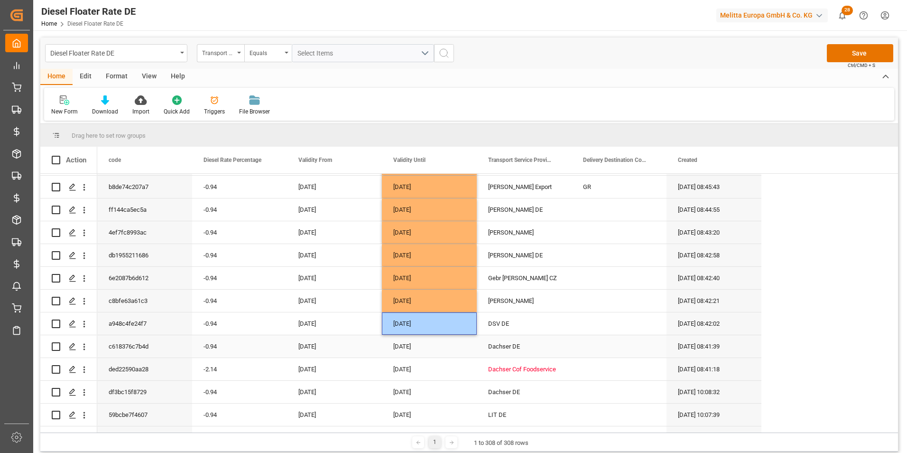
click at [431, 343] on div "[DATE]" at bounding box center [429, 346] width 95 height 22
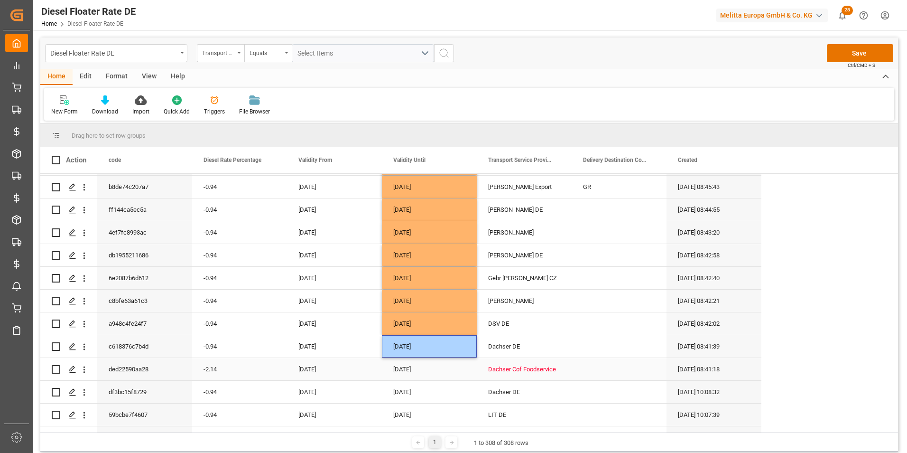
click at [432, 362] on div "[DATE]" at bounding box center [429, 369] width 95 height 22
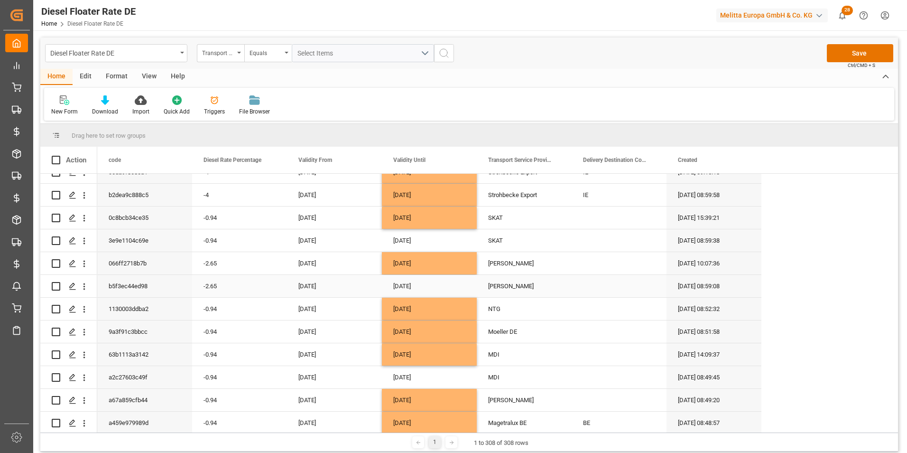
scroll to position [95, 0]
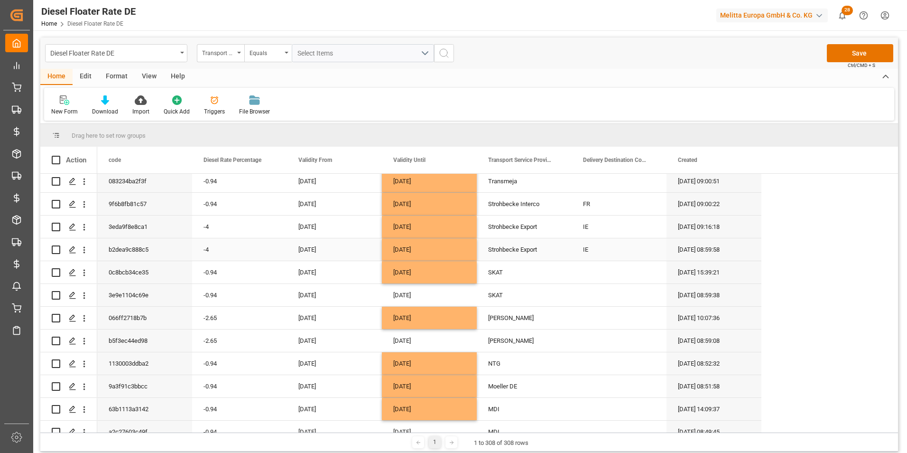
click at [427, 249] on div "31-07-2025" at bounding box center [429, 249] width 95 height 22
click at [422, 296] on div "[DATE]" at bounding box center [429, 295] width 95 height 22
click at [426, 342] on div "[DATE]" at bounding box center [429, 340] width 95 height 22
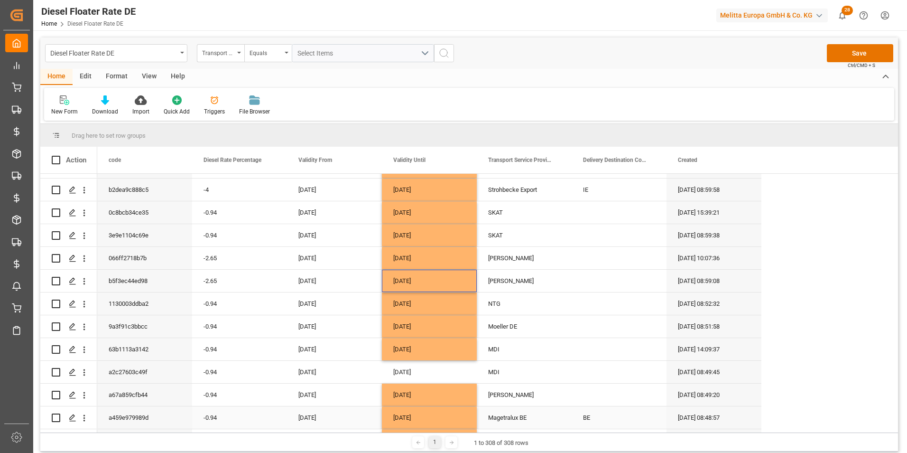
scroll to position [237, 0]
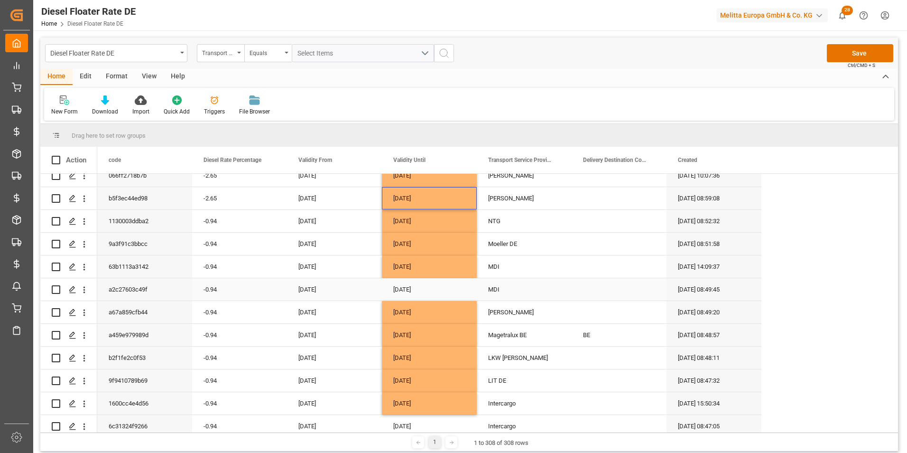
click at [447, 284] on div "[DATE]" at bounding box center [429, 289] width 95 height 22
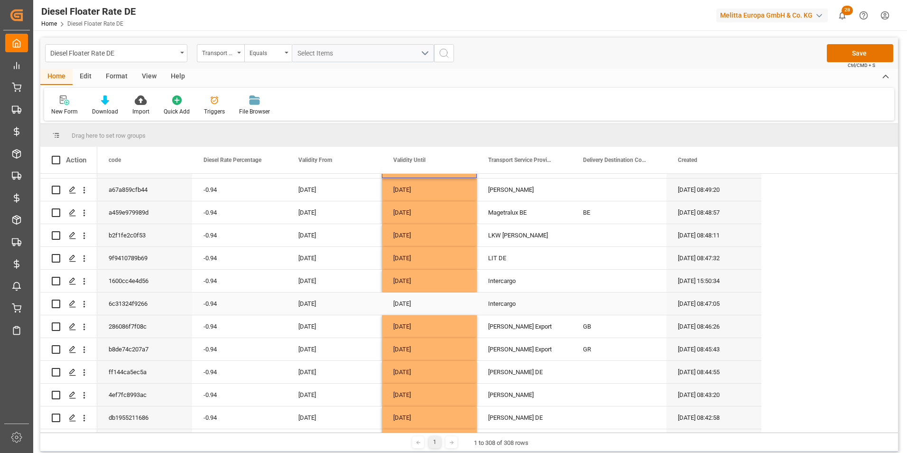
scroll to position [380, 0]
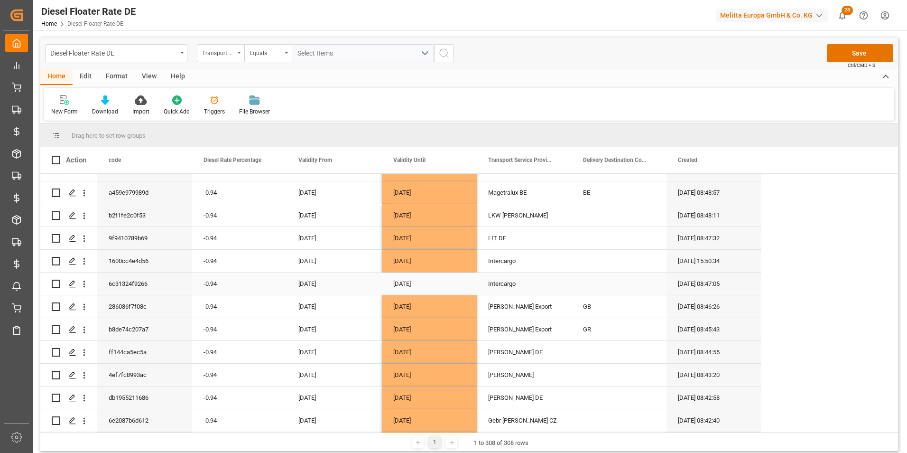
click at [427, 285] on div "[DATE]" at bounding box center [429, 283] width 95 height 22
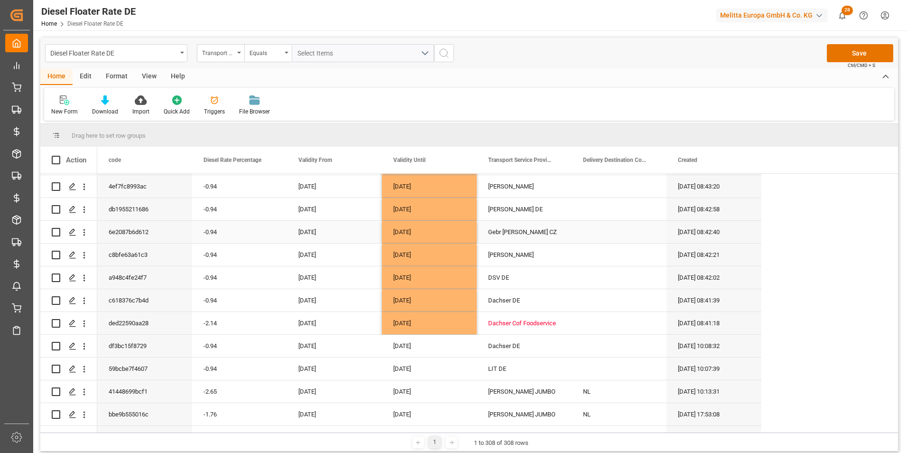
scroll to position [569, 0]
click at [419, 338] on div "[DATE]" at bounding box center [429, 344] width 95 height 22
click at [421, 360] on div "[DATE]" at bounding box center [429, 367] width 95 height 22
click at [424, 383] on div "[DATE]" at bounding box center [429, 390] width 95 height 22
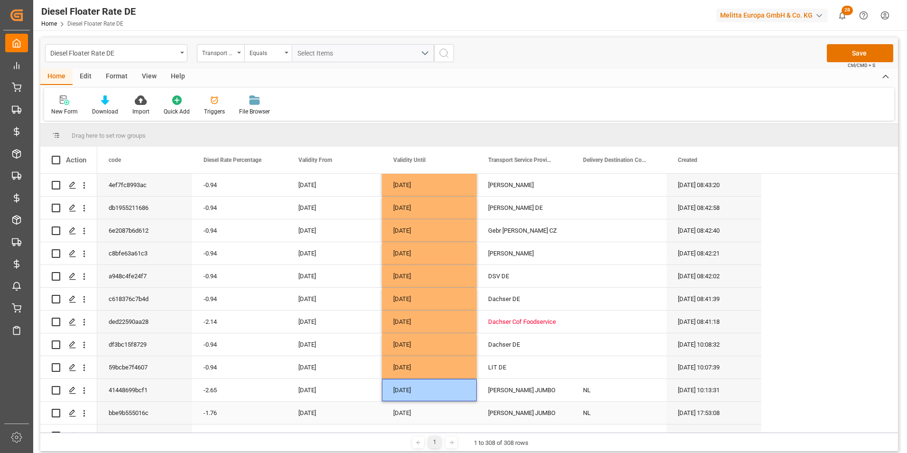
click at [426, 406] on div "[DATE]" at bounding box center [429, 412] width 95 height 22
click at [421, 408] on div "31-07-2025" at bounding box center [429, 412] width 95 height 22
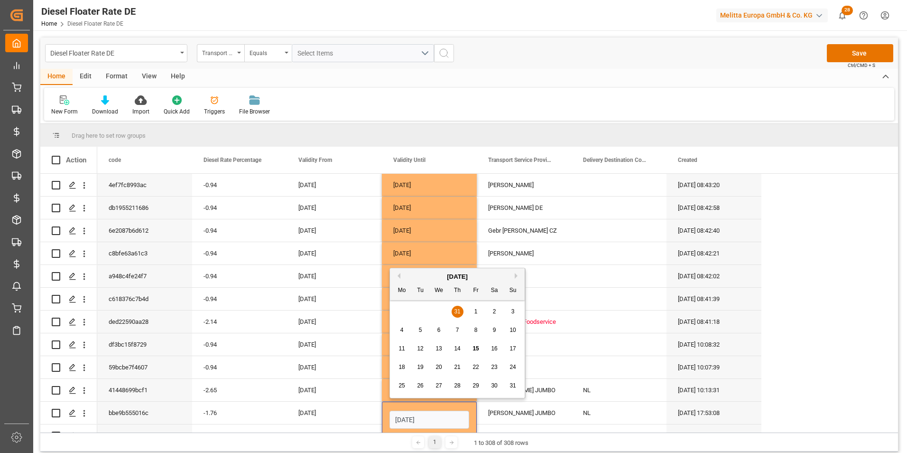
click at [400, 276] on button "Previous Month" at bounding box center [398, 276] width 6 height 6
click at [405, 405] on span "30" at bounding box center [402, 403] width 6 height 7
type input "30-06-2025"
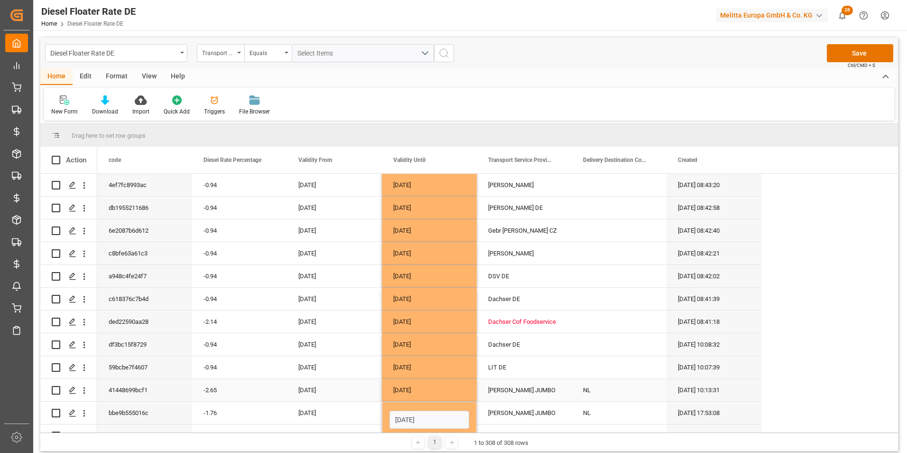
click at [426, 306] on div "31-08-2025" at bounding box center [429, 299] width 95 height 22
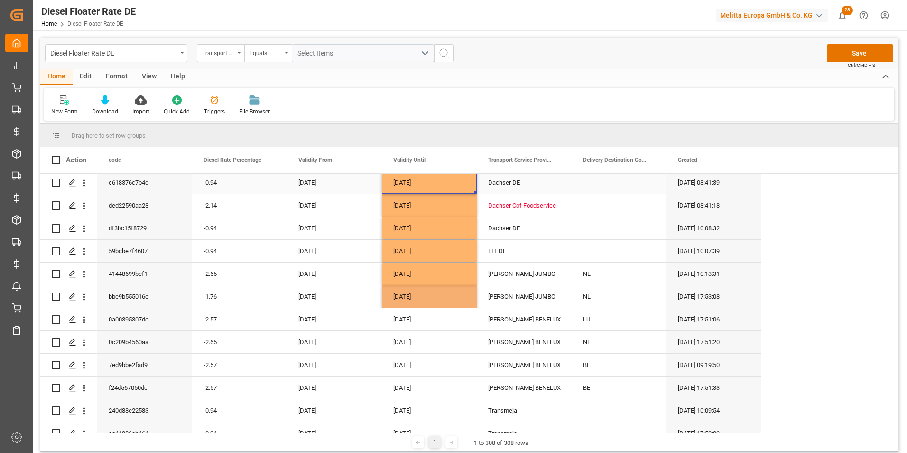
scroll to position [712, 0]
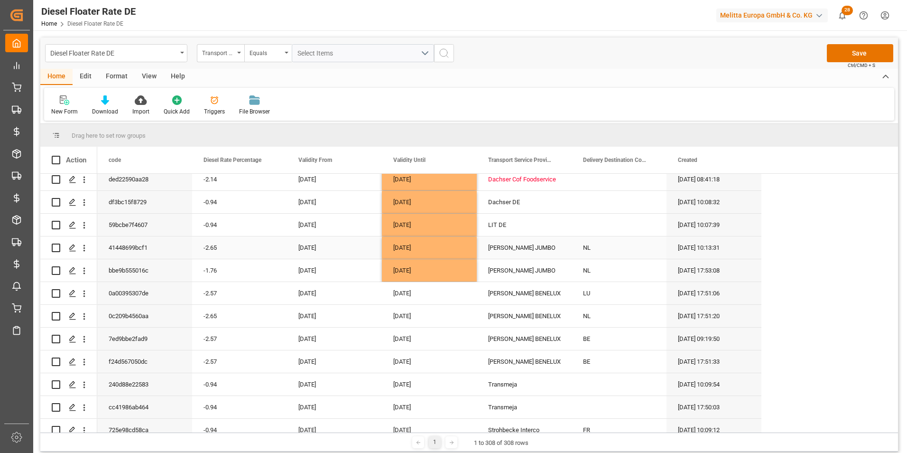
click at [426, 241] on div "31-07-2025" at bounding box center [429, 247] width 95 height 22
click at [417, 288] on div "[DATE]" at bounding box center [429, 293] width 95 height 22
click at [420, 313] on div "[DATE]" at bounding box center [429, 316] width 95 height 22
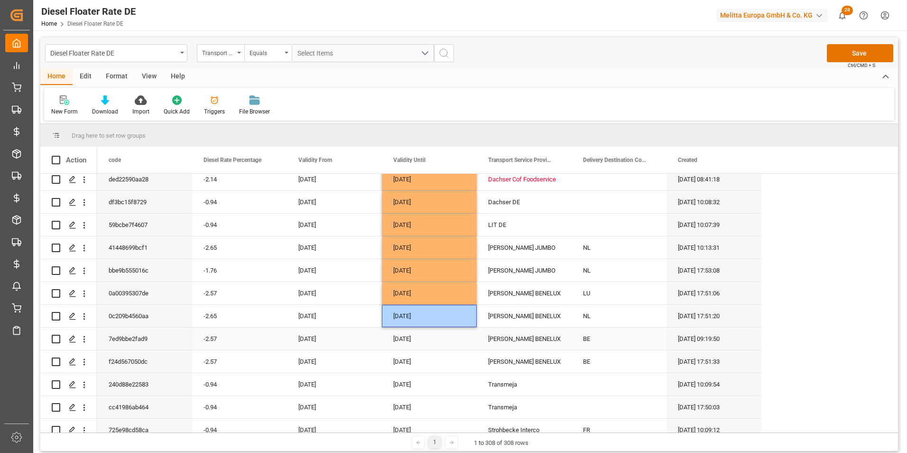
click at [420, 332] on div "[DATE]" at bounding box center [429, 338] width 95 height 22
click at [443, 380] on div "[DATE]" at bounding box center [429, 384] width 95 height 22
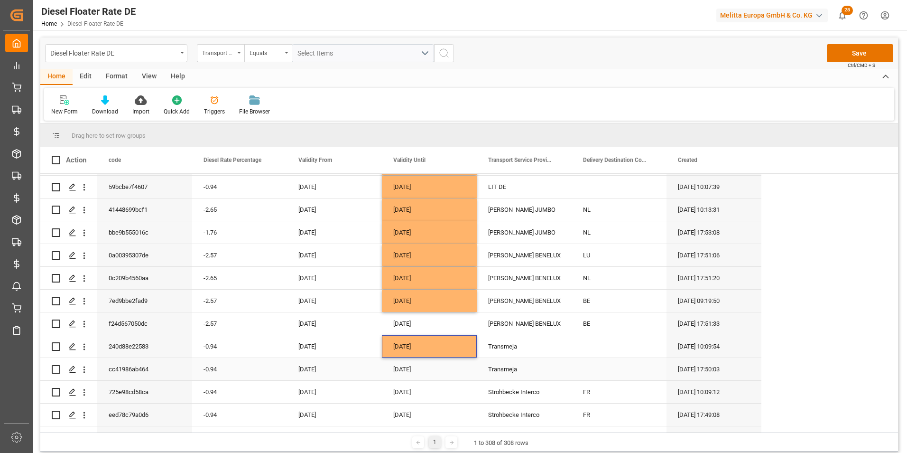
scroll to position [759, 0]
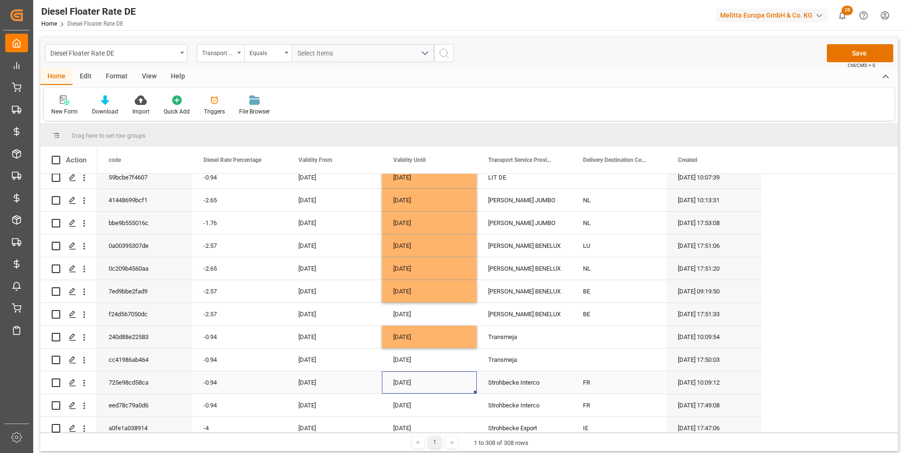
click at [428, 376] on div "[DATE]" at bounding box center [429, 382] width 95 height 22
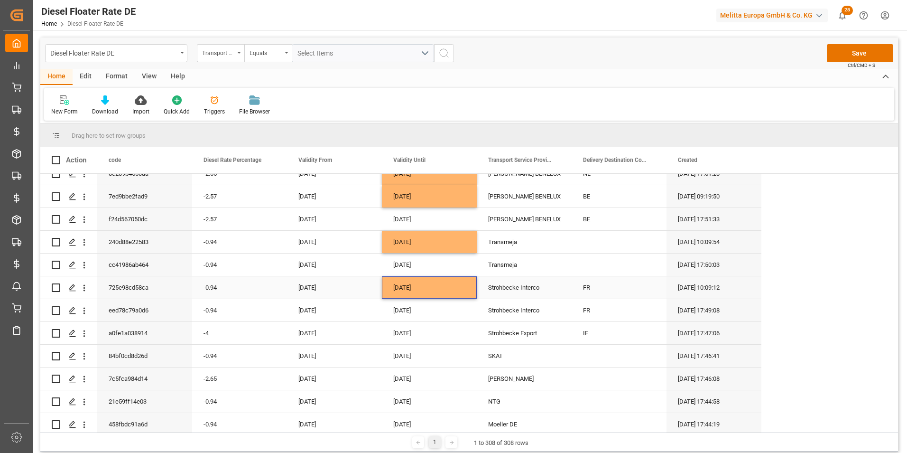
scroll to position [901, 0]
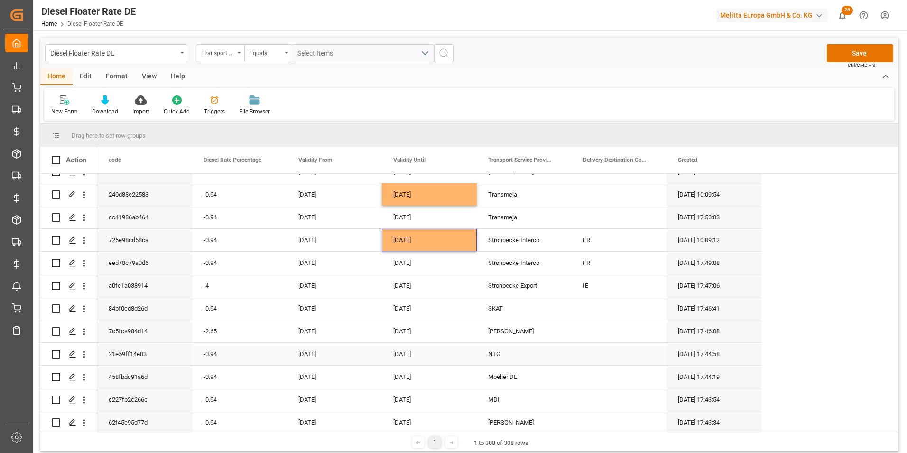
click at [425, 349] on div "[DATE]" at bounding box center [429, 354] width 95 height 22
click at [434, 372] on div "[DATE]" at bounding box center [429, 376] width 95 height 22
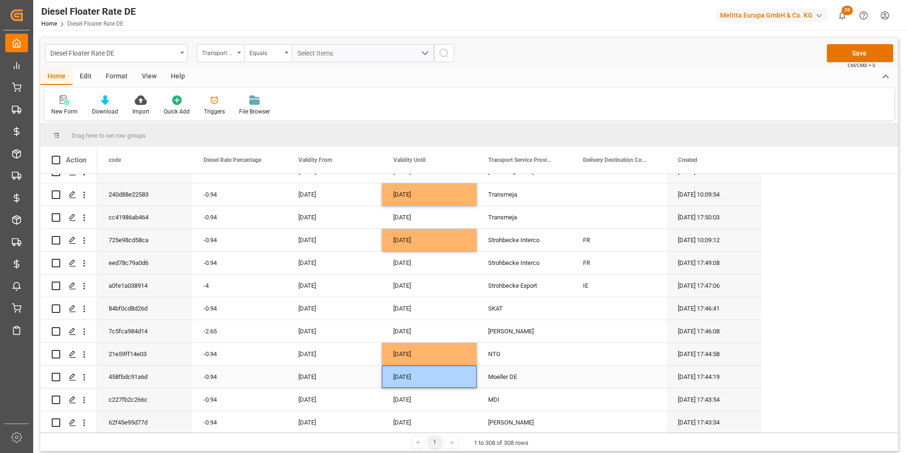
scroll to position [949, 0]
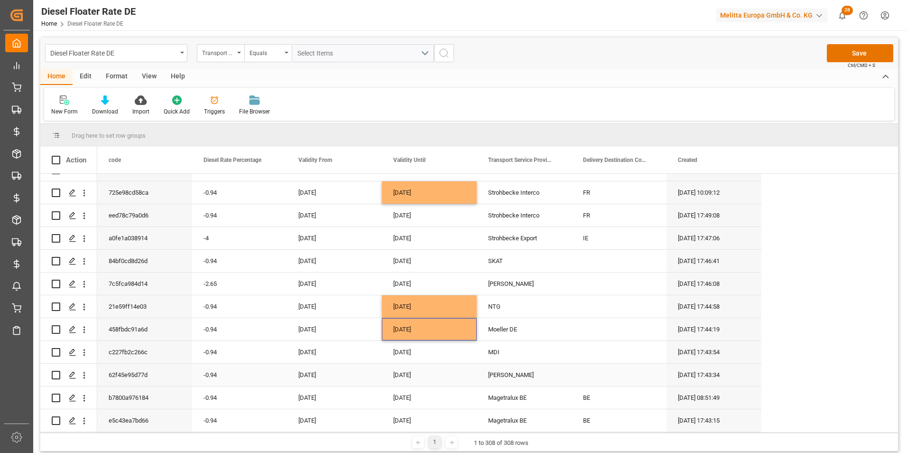
click at [434, 373] on div "[DATE]" at bounding box center [429, 374] width 95 height 22
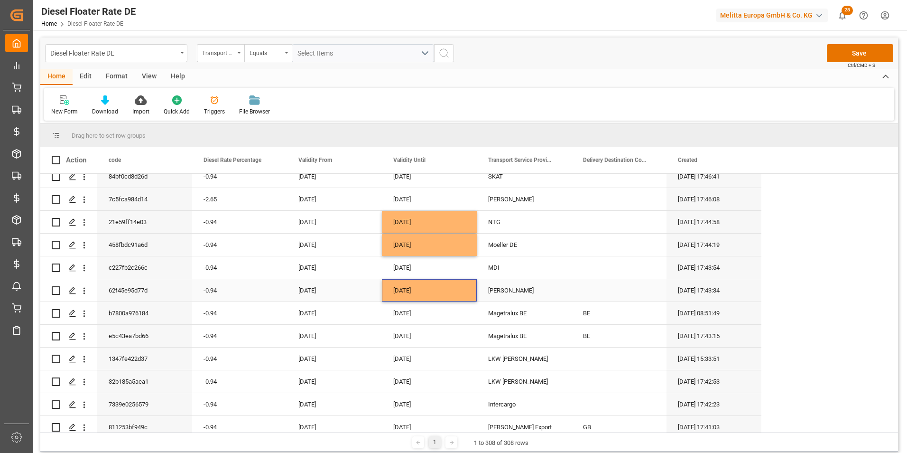
scroll to position [1044, 0]
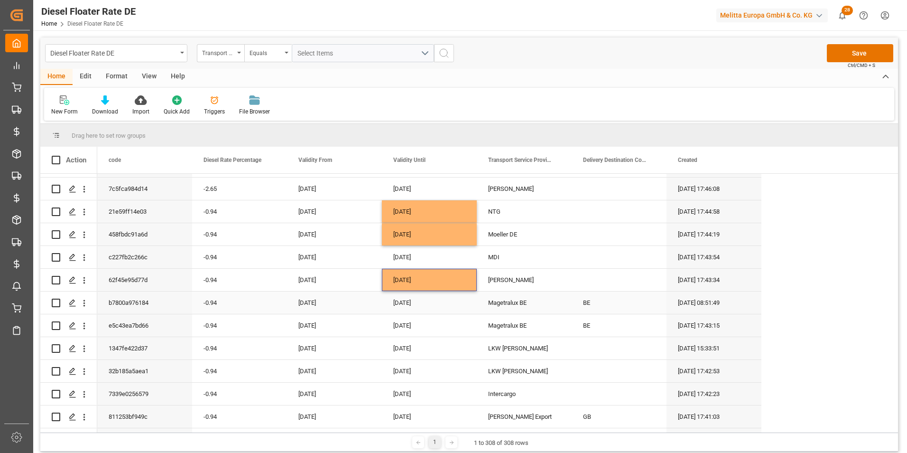
click at [430, 303] on div "[DATE]" at bounding box center [429, 302] width 95 height 22
click at [427, 345] on div "[DATE]" at bounding box center [429, 348] width 95 height 22
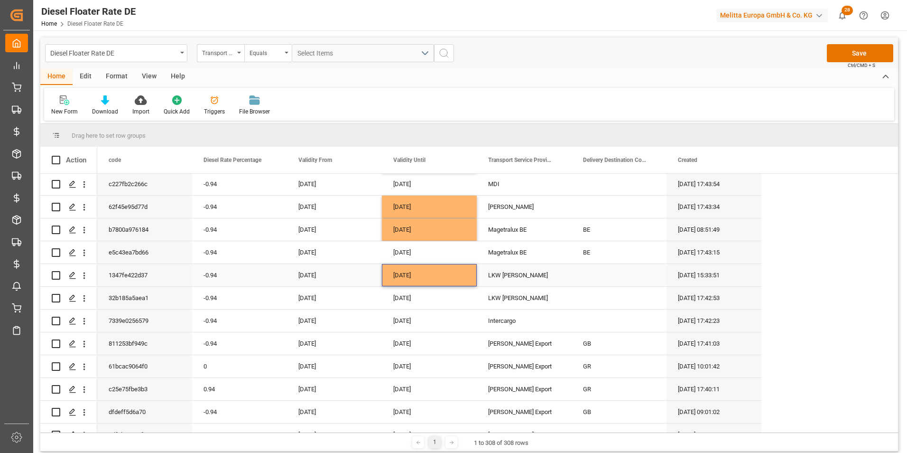
scroll to position [1139, 0]
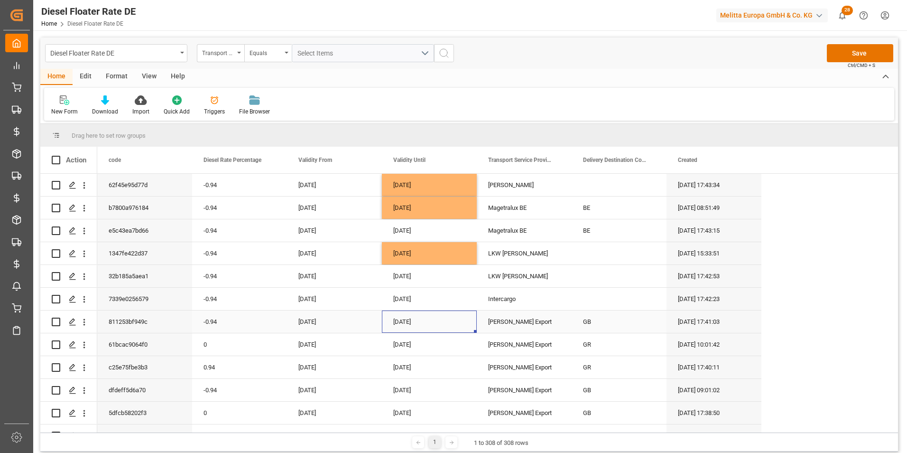
click at [427, 310] on div "[DATE]" at bounding box center [429, 321] width 95 height 22
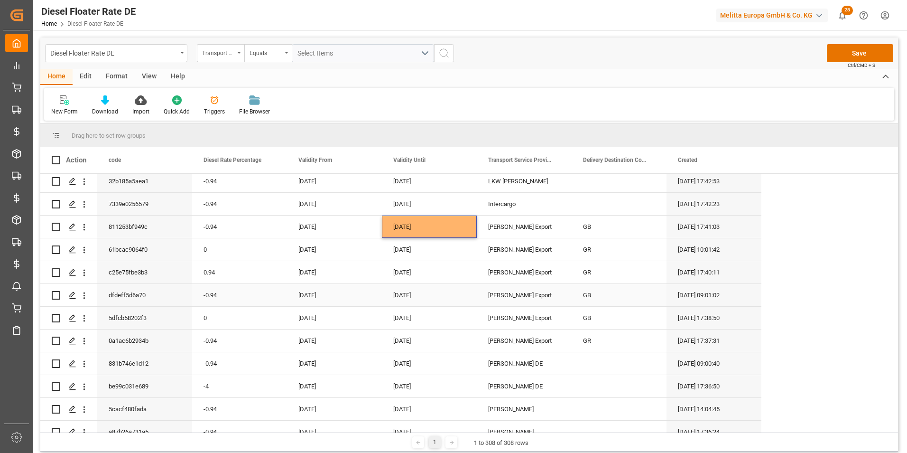
scroll to position [1281, 0]
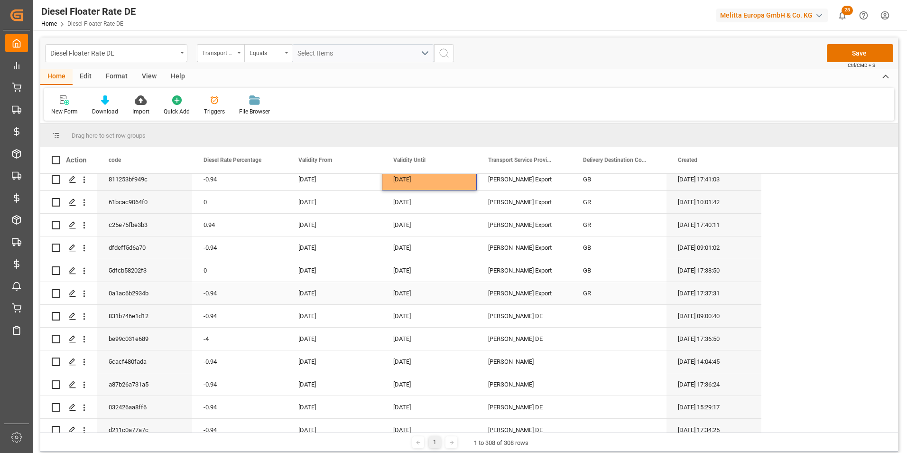
click at [430, 290] on div "[DATE]" at bounding box center [429, 293] width 95 height 22
click at [430, 307] on div "[DATE]" at bounding box center [429, 316] width 95 height 22
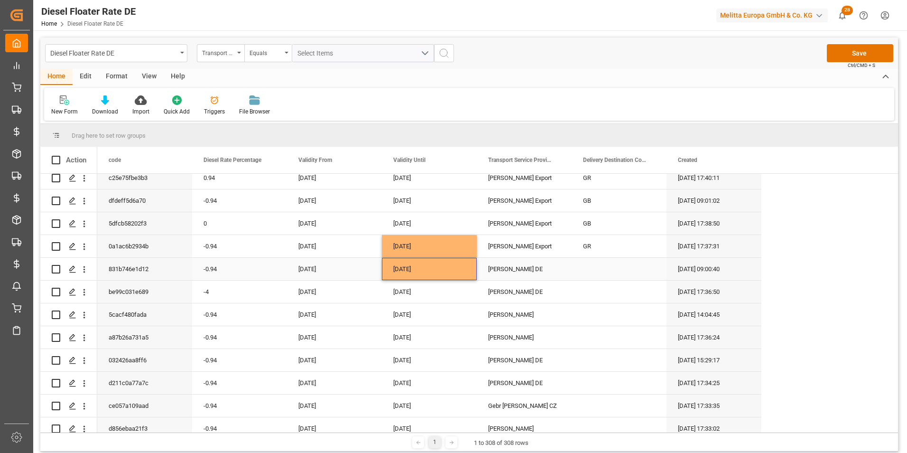
scroll to position [1328, 0]
click at [427, 313] on div "[DATE]" at bounding box center [429, 314] width 95 height 22
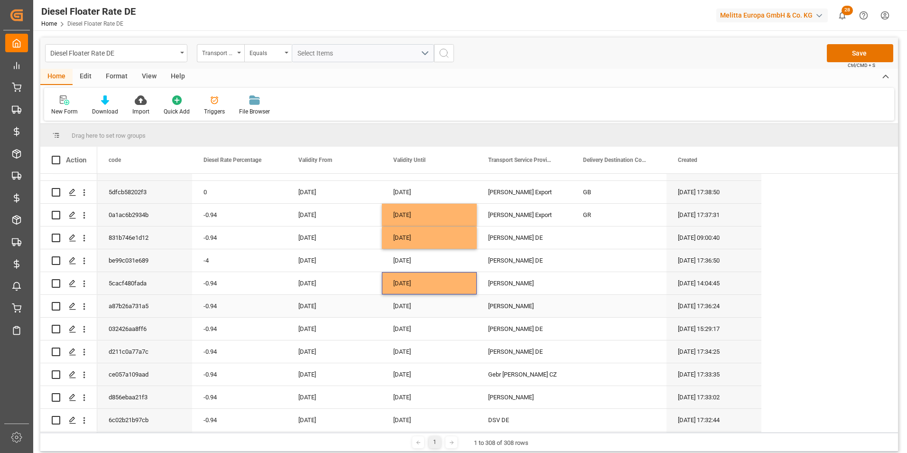
scroll to position [1376, 0]
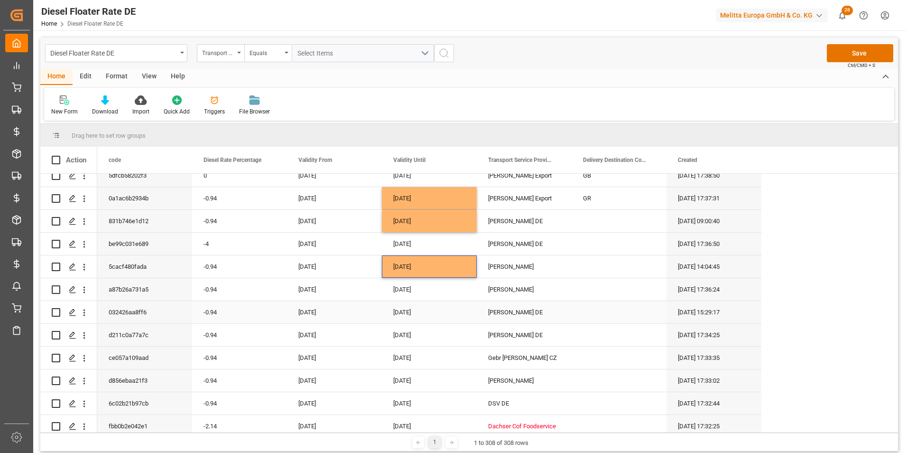
click at [432, 314] on div "[DATE]" at bounding box center [429, 312] width 95 height 22
click at [428, 362] on div "[DATE]" at bounding box center [429, 357] width 95 height 22
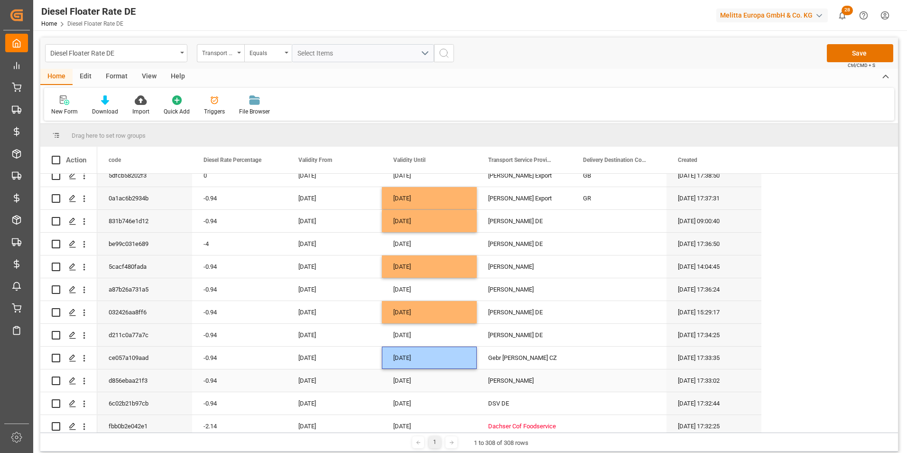
click at [427, 379] on div "[DATE]" at bounding box center [429, 380] width 95 height 22
click at [425, 404] on div "[DATE]" at bounding box center [429, 403] width 95 height 22
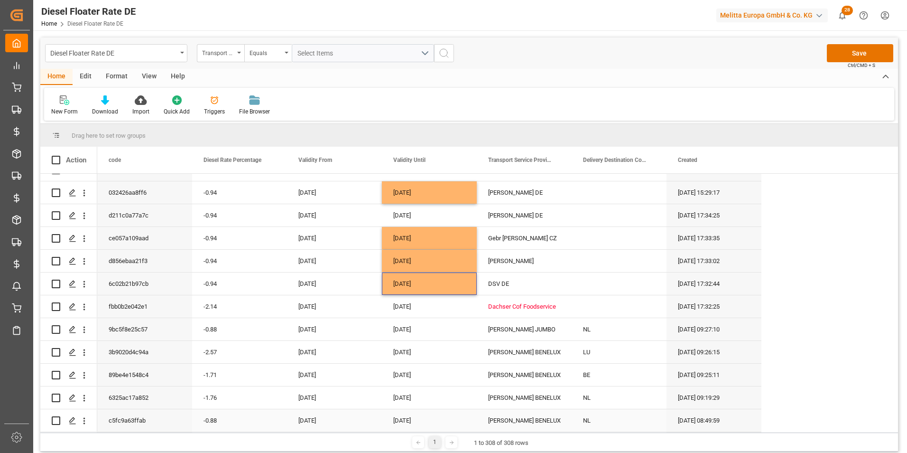
scroll to position [1518, 0]
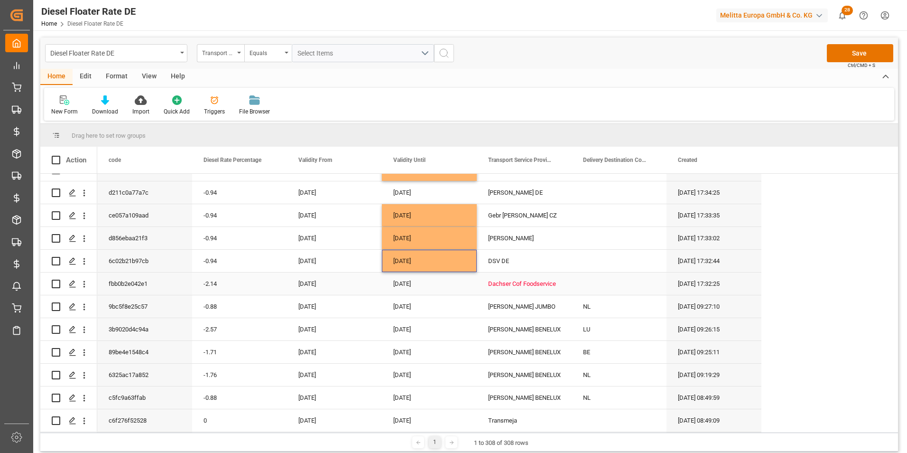
click at [427, 284] on div "[DATE]" at bounding box center [429, 283] width 95 height 22
click at [839, 58] on button "Save" at bounding box center [860, 53] width 66 height 18
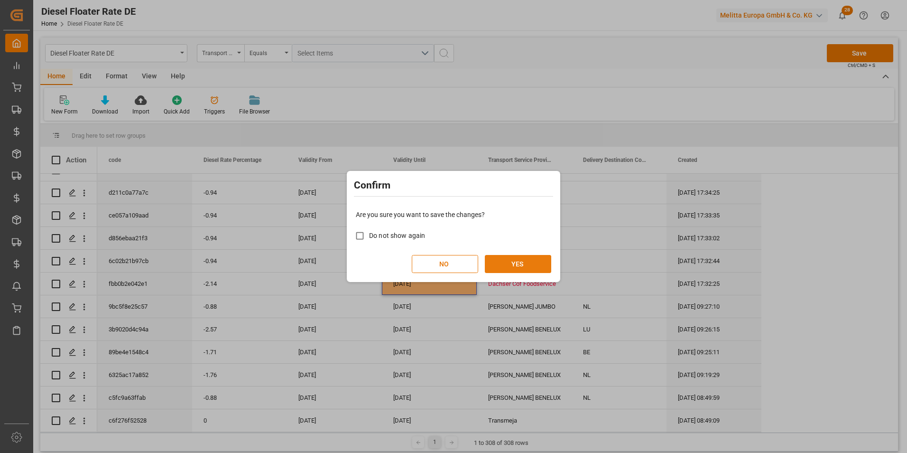
click at [515, 264] on button "YES" at bounding box center [518, 264] width 66 height 18
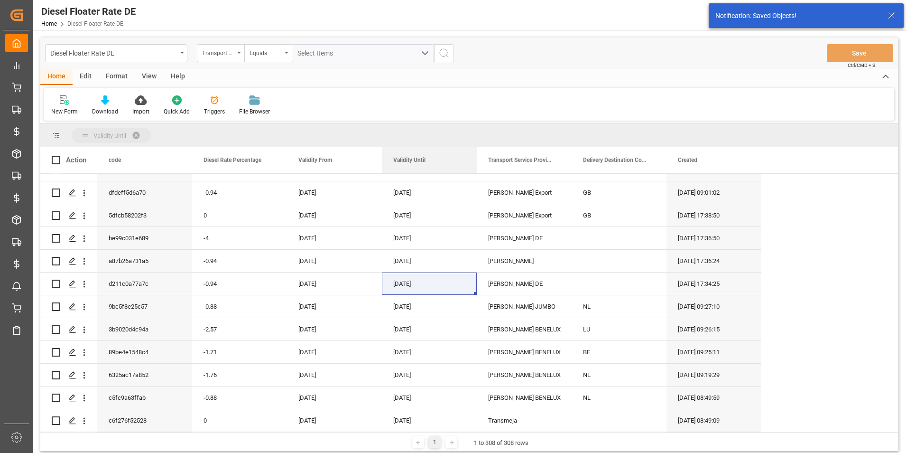
drag, startPoint x: 418, startPoint y: 144, endPoint x: 421, endPoint y: 139, distance: 5.1
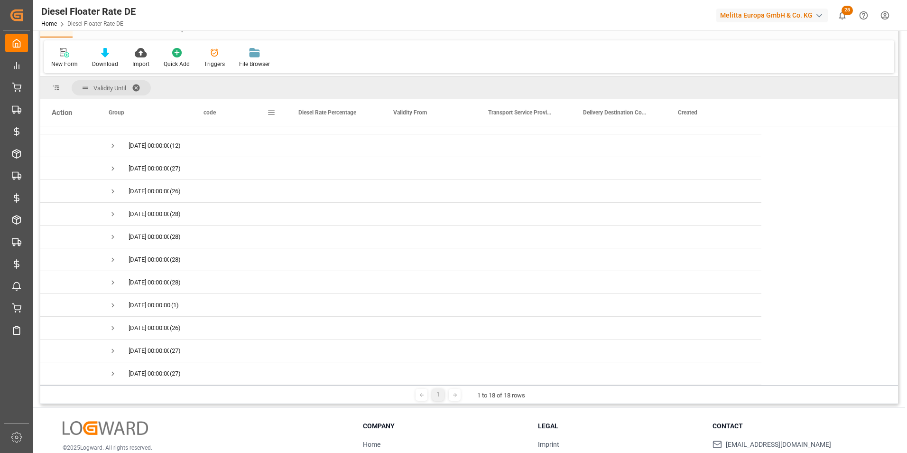
scroll to position [0, 0]
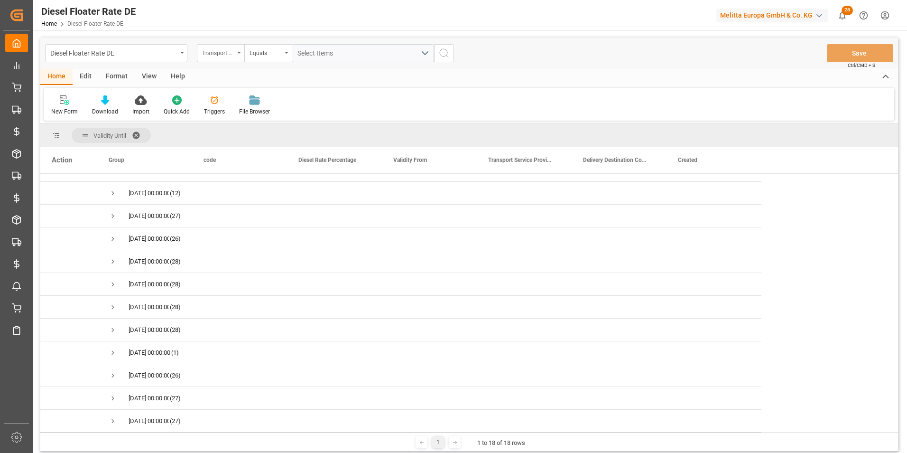
click at [232, 56] on div "Transport Service Provider" at bounding box center [218, 51] width 32 height 11
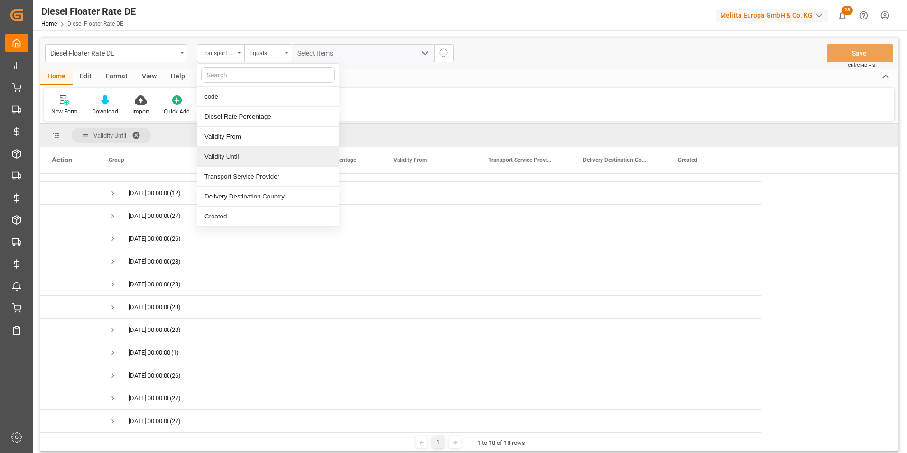
click at [235, 162] on div "Validity Until" at bounding box center [267, 157] width 141 height 20
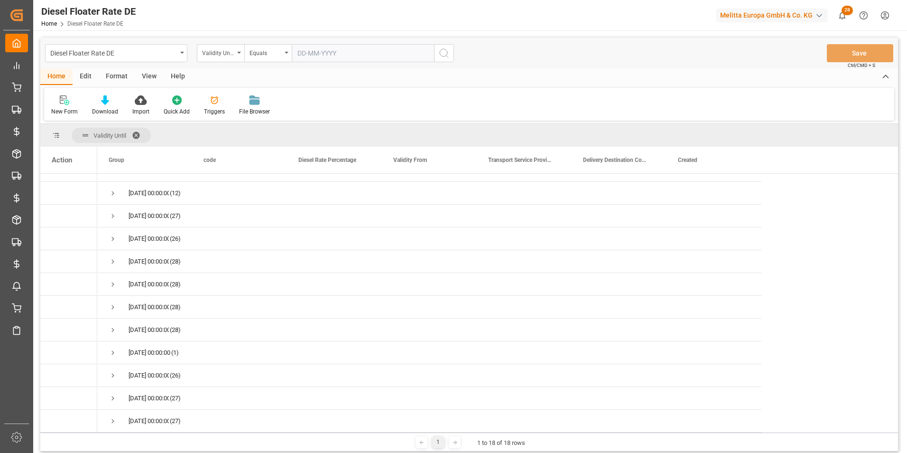
click at [316, 55] on input "text" at bounding box center [363, 53] width 142 height 18
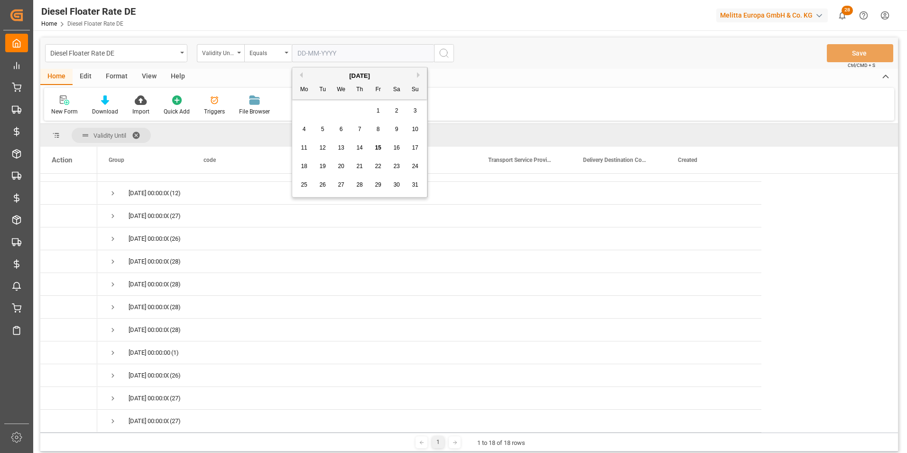
click at [301, 74] on button "Previous Month" at bounding box center [300, 75] width 6 height 6
click at [423, 72] on button "Next Month" at bounding box center [420, 75] width 6 height 6
click at [328, 114] on div "1" at bounding box center [323, 110] width 12 height 11
type input "[DATE]"
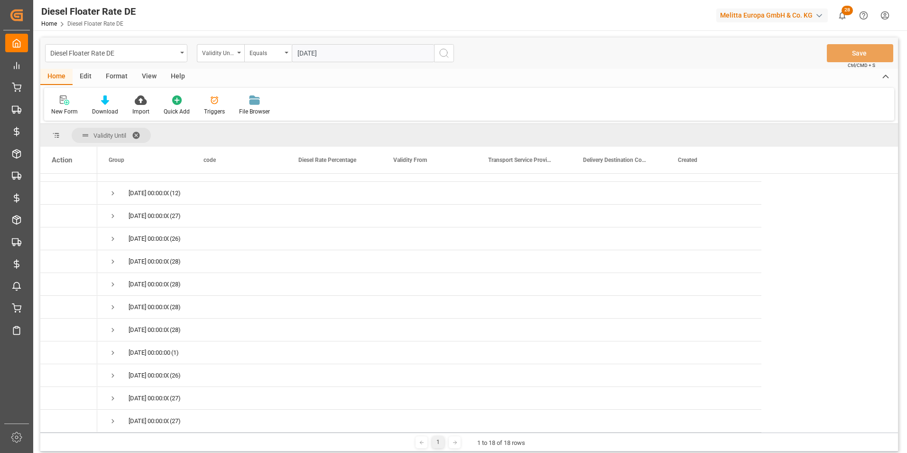
click at [446, 55] on icon "search button" at bounding box center [443, 52] width 11 height 11
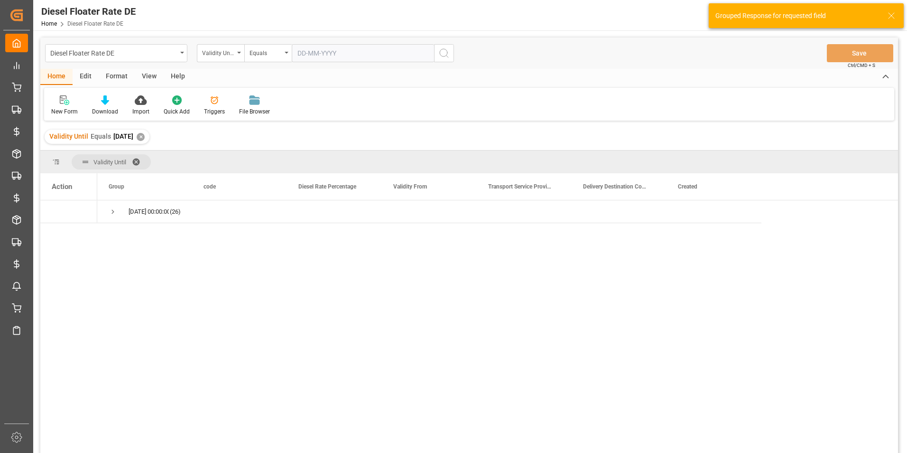
click at [139, 163] on span at bounding box center [139, 162] width 15 height 9
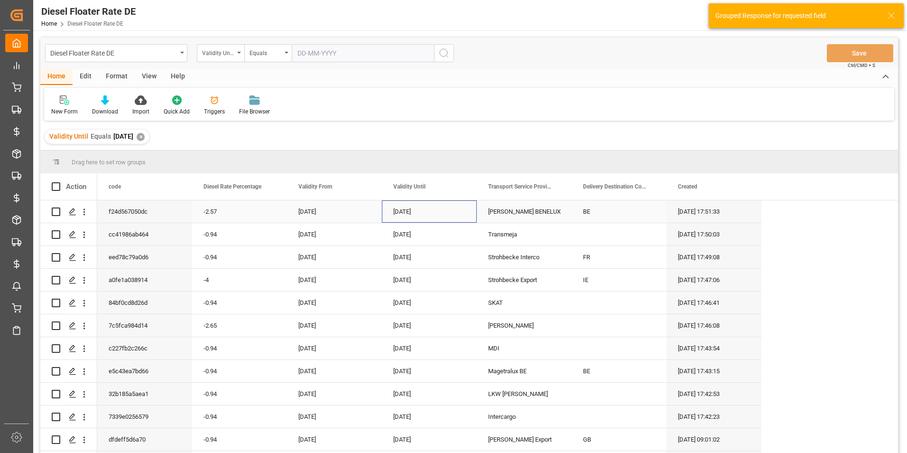
click at [431, 214] on div "[DATE]" at bounding box center [429, 211] width 95 height 22
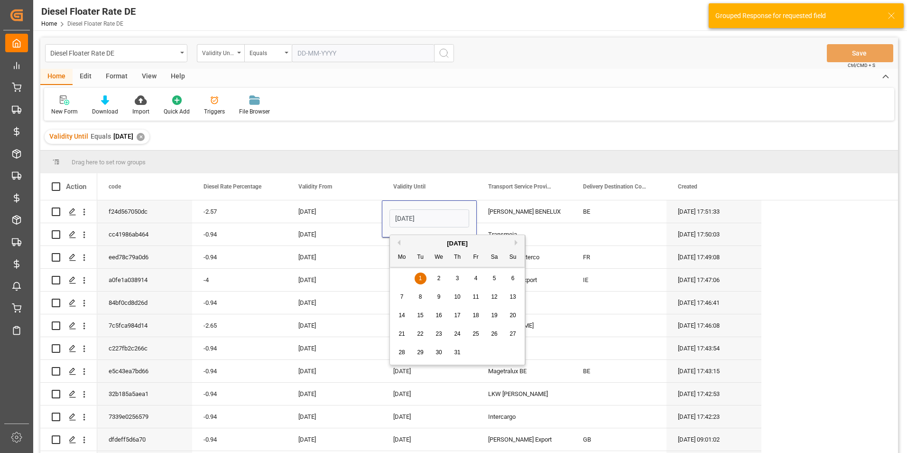
click at [399, 240] on button "Previous Month" at bounding box center [398, 243] width 6 height 6
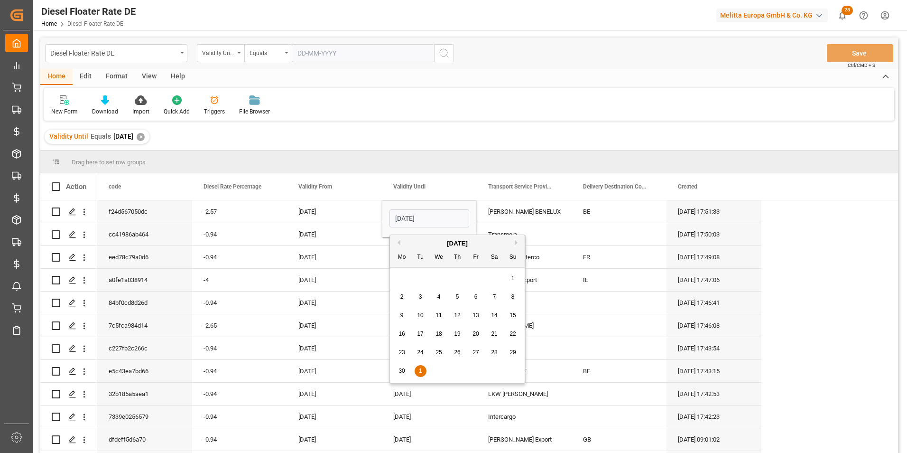
click at [408, 370] on div "30" at bounding box center [402, 370] width 12 height 11
type input "30-06-2025"
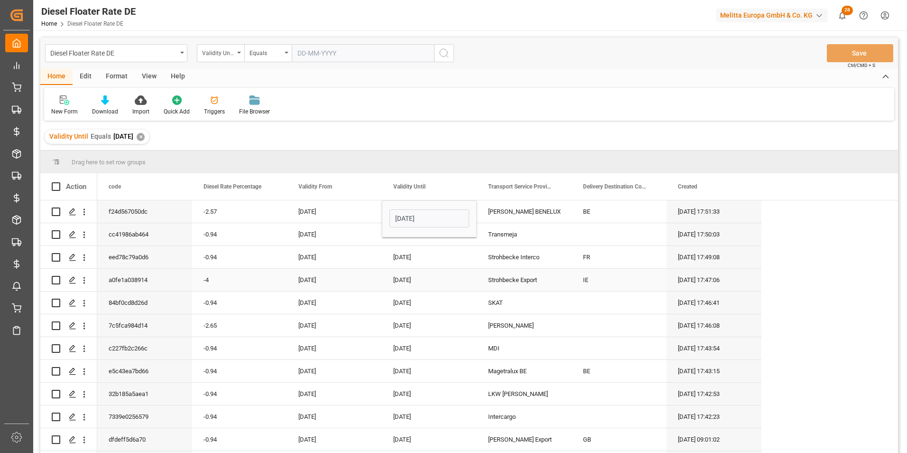
click at [415, 274] on div "[DATE]" at bounding box center [429, 280] width 95 height 22
click at [428, 216] on div "30-06-2025" at bounding box center [429, 211] width 95 height 22
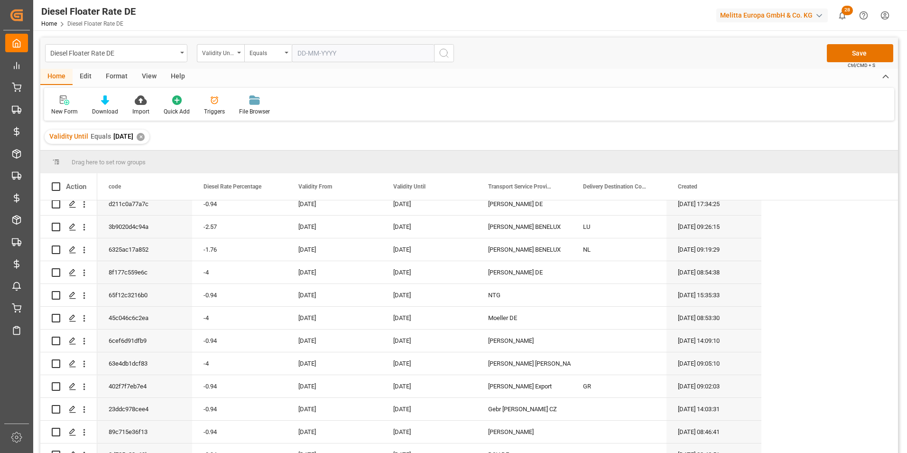
scroll to position [337, 0]
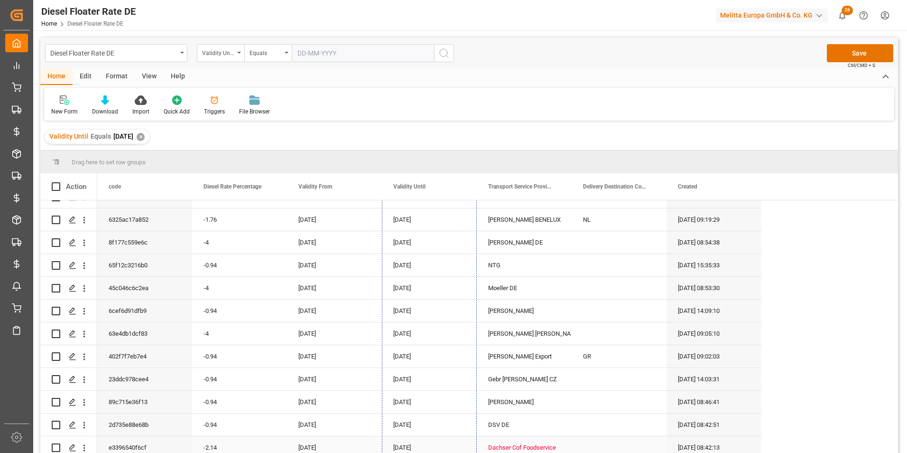
drag, startPoint x: 474, startPoint y: 221, endPoint x: 448, endPoint y: 436, distance: 216.1
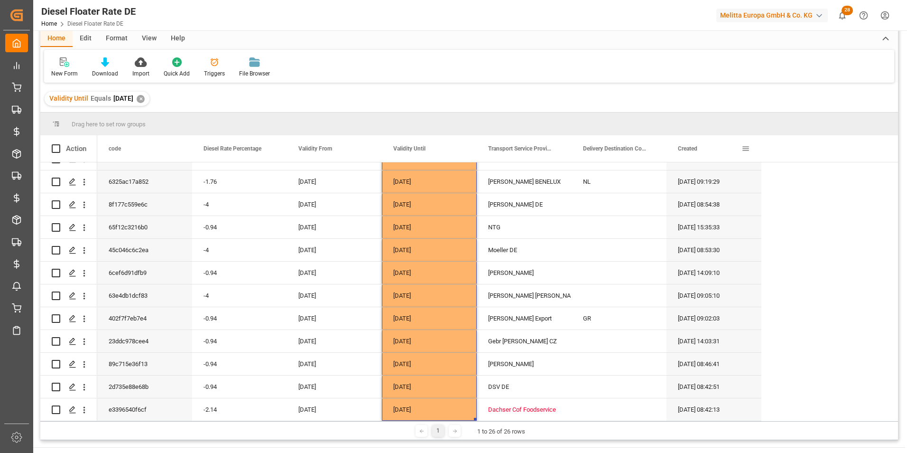
scroll to position [0, 0]
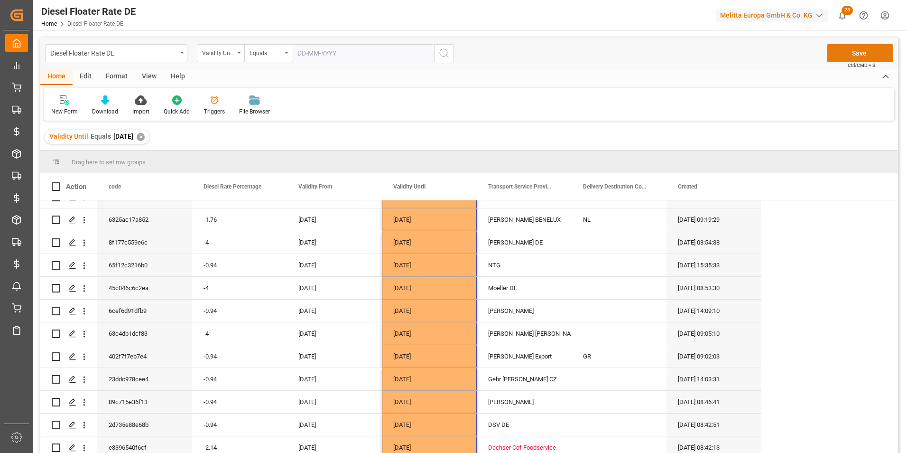
click at [859, 57] on button "Save" at bounding box center [860, 53] width 66 height 18
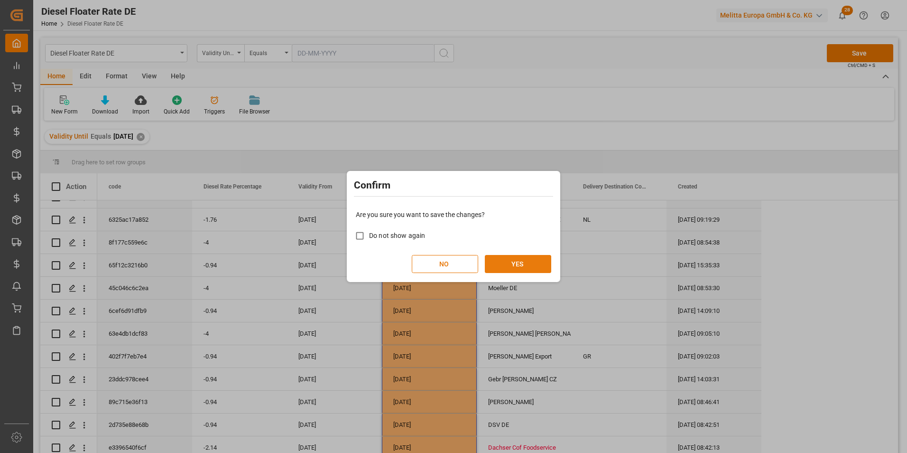
click at [518, 265] on button "YES" at bounding box center [518, 264] width 66 height 18
